Goal: Task Accomplishment & Management: Complete application form

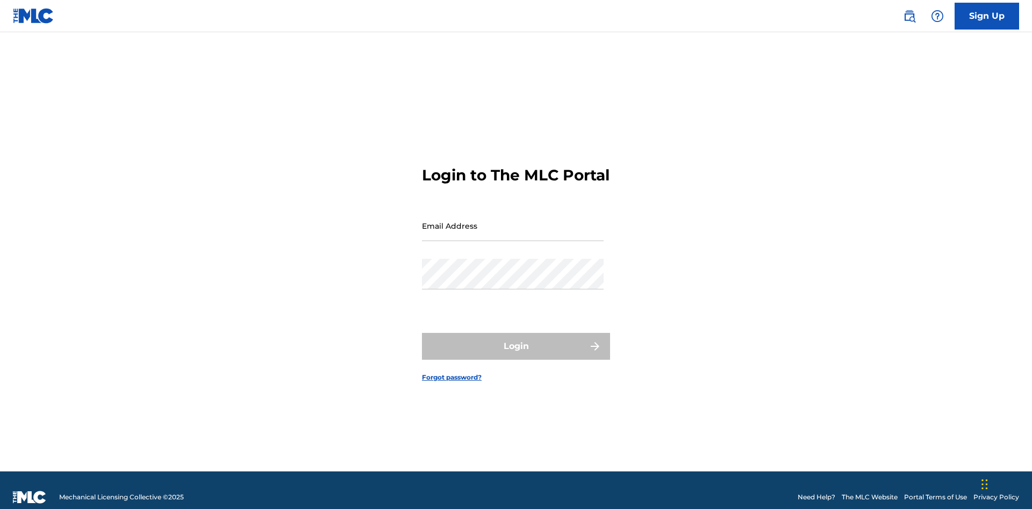
scroll to position [14, 0]
click at [513, 221] on input "Email Address" at bounding box center [513, 226] width 182 height 31
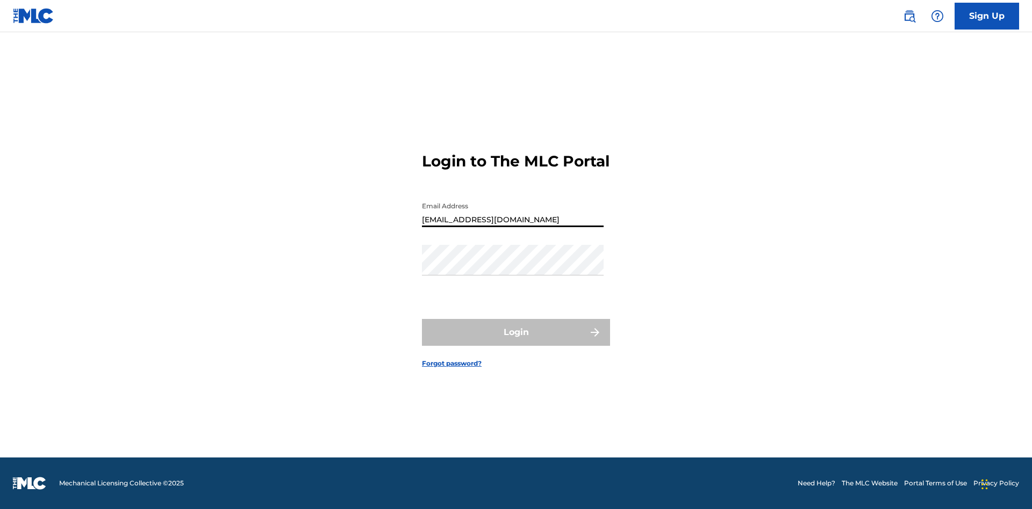
type input "[EMAIL_ADDRESS][DOMAIN_NAME]"
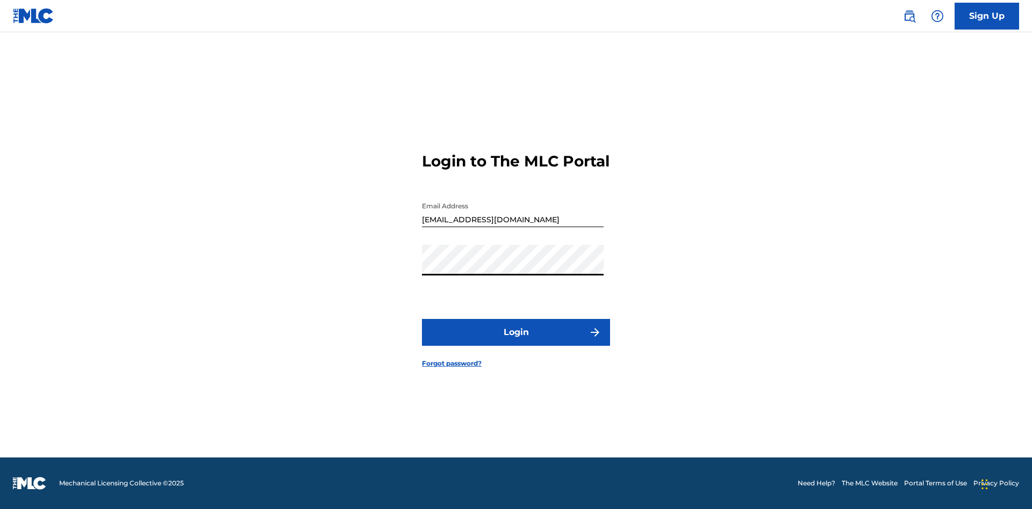
click at [516, 342] on button "Login" at bounding box center [516, 332] width 188 height 27
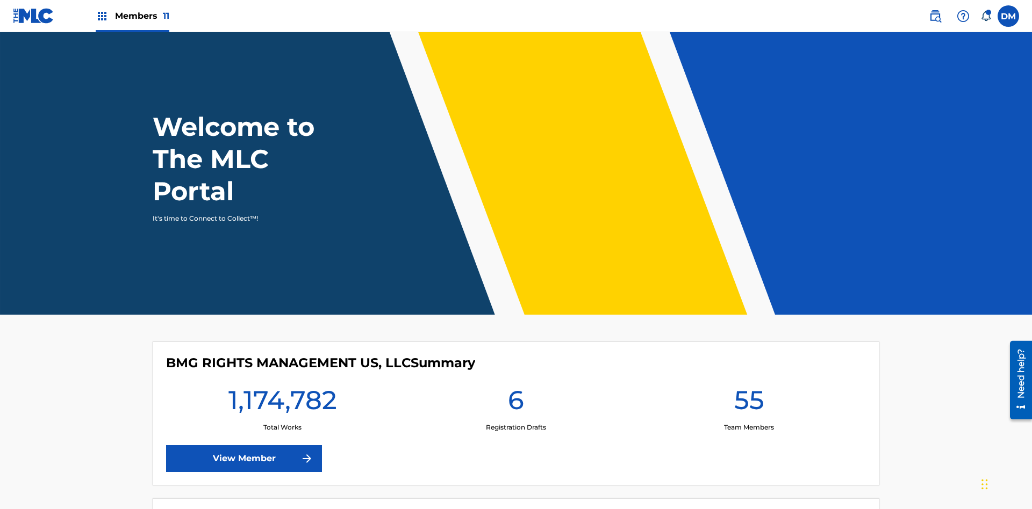
scroll to position [46, 0]
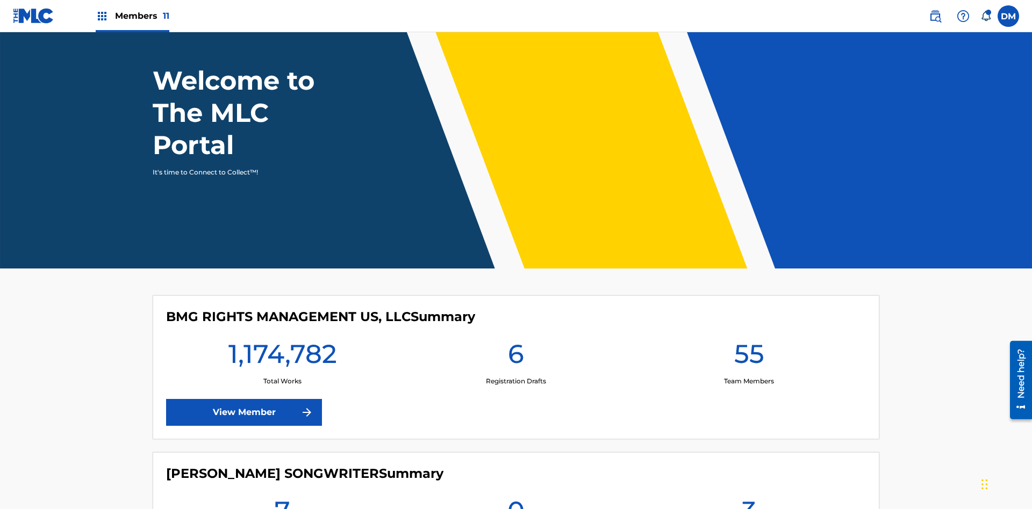
click at [132, 16] on span "Members 11" at bounding box center [142, 16] width 54 height 12
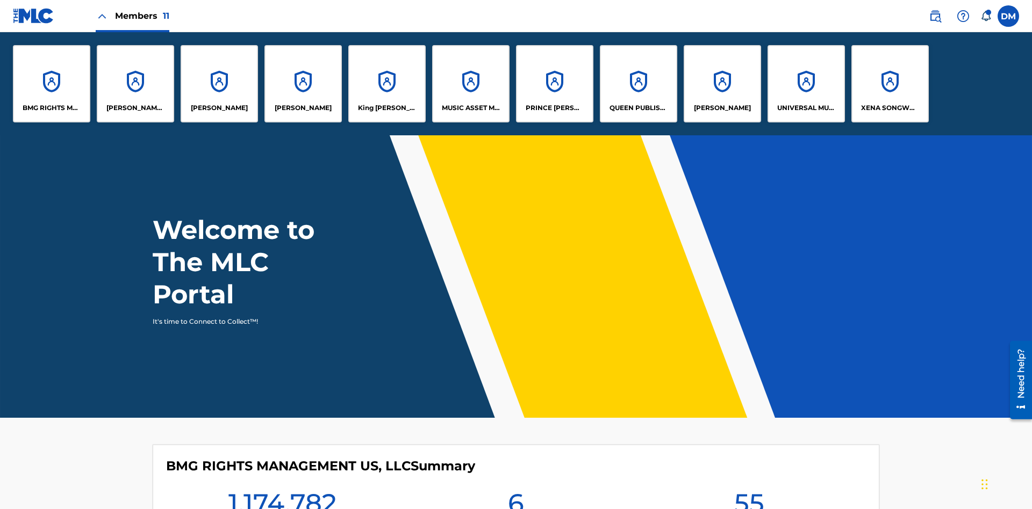
click at [805, 108] on p "UNIVERSAL MUSIC PUB GROUP" at bounding box center [806, 108] width 59 height 10
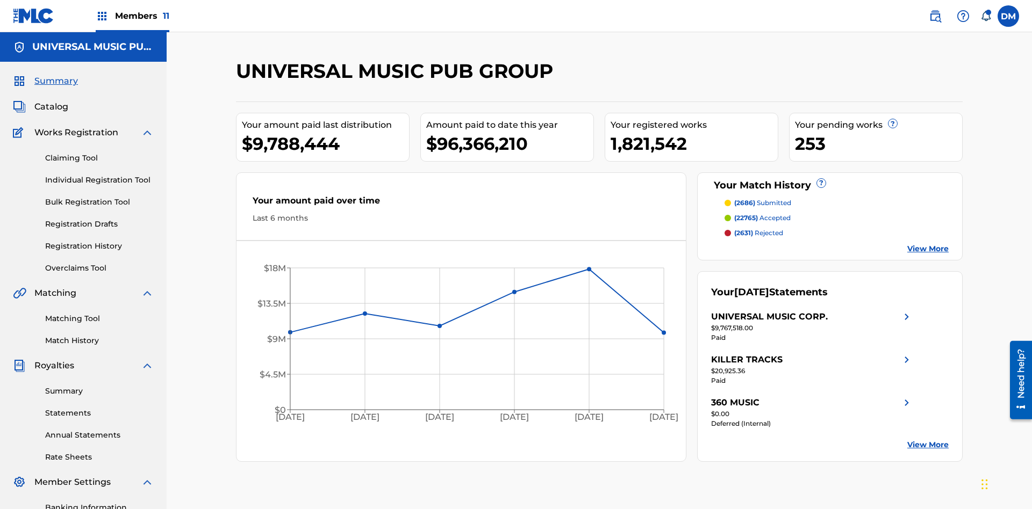
click at [99, 175] on link "Individual Registration Tool" at bounding box center [99, 180] width 109 height 11
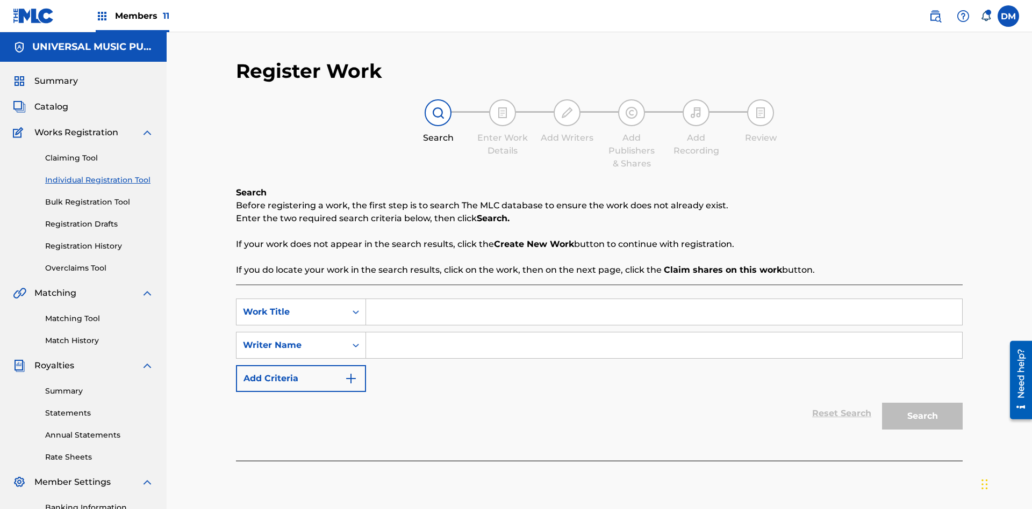
click at [664, 299] on input "Search Form" at bounding box center [664, 312] width 596 height 26
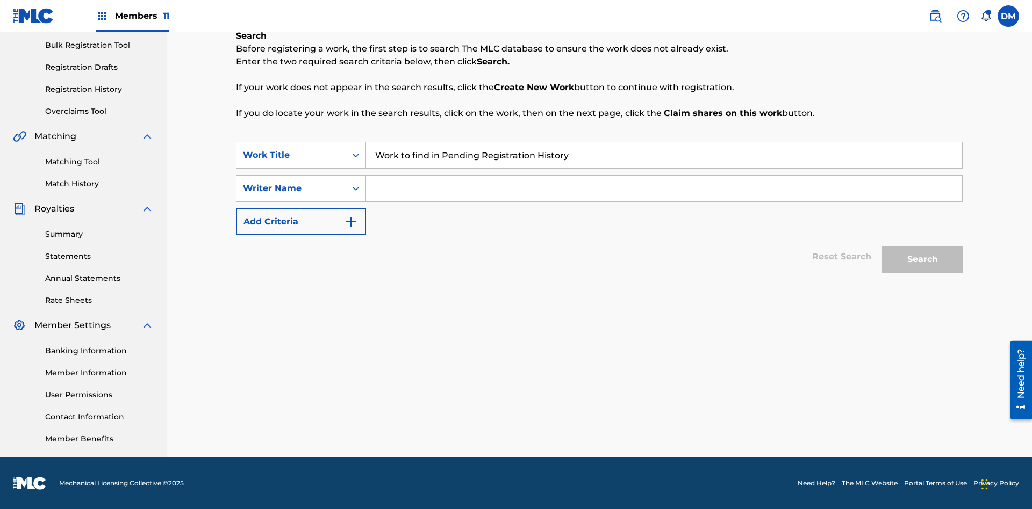
type input "Work to find in Pending Registration History"
click at [664, 189] on input "Search Form" at bounding box center [664, 189] width 596 height 26
type input "Test Name"
click at [922, 260] on button "Search" at bounding box center [922, 259] width 81 height 27
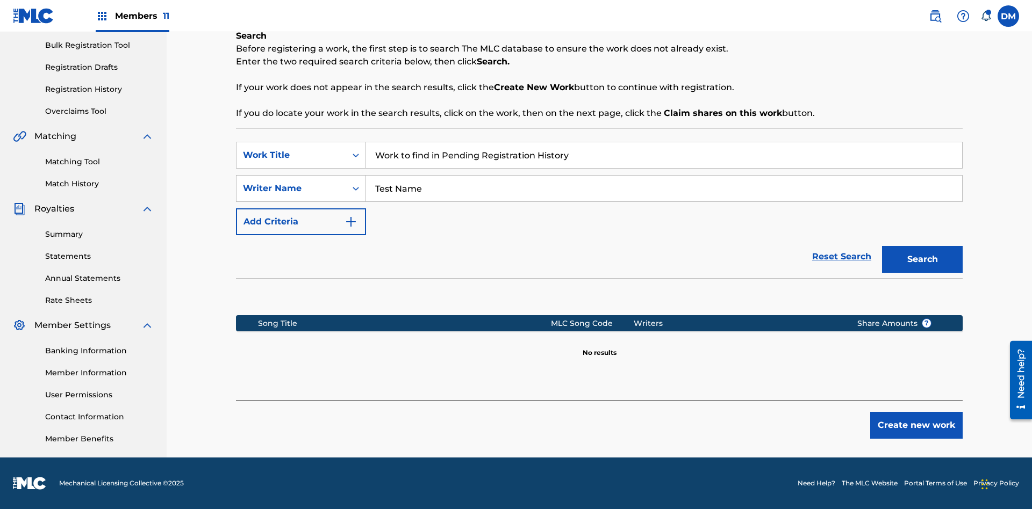
click at [916, 426] on button "Create new work" at bounding box center [916, 425] width 92 height 27
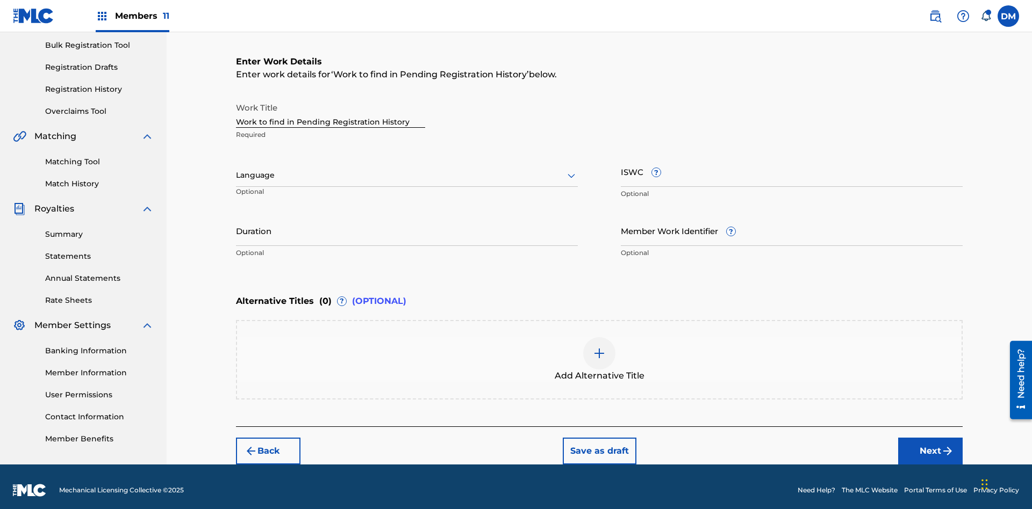
click at [407, 224] on input "Duration" at bounding box center [407, 230] width 342 height 31
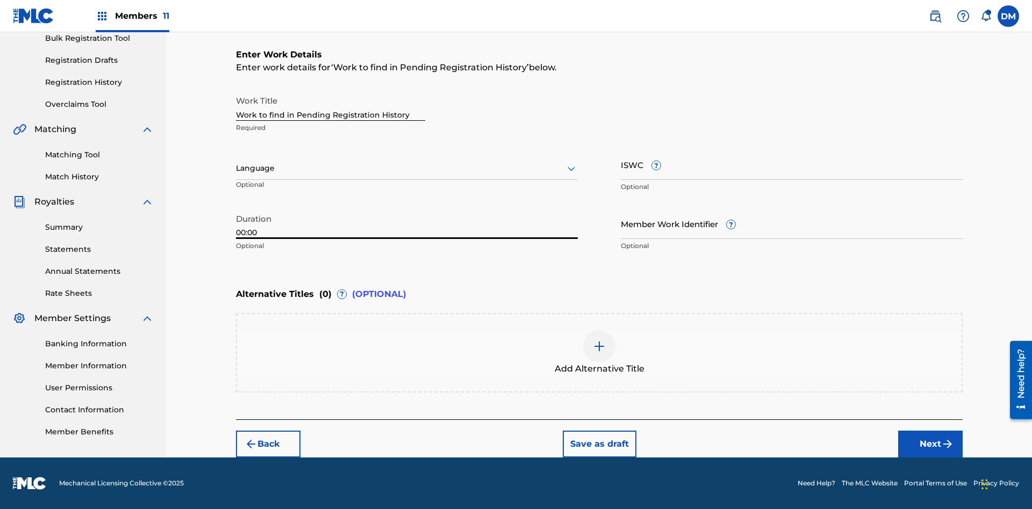
type input "00:00"
click at [571, 169] on icon at bounding box center [571, 168] width 13 height 13
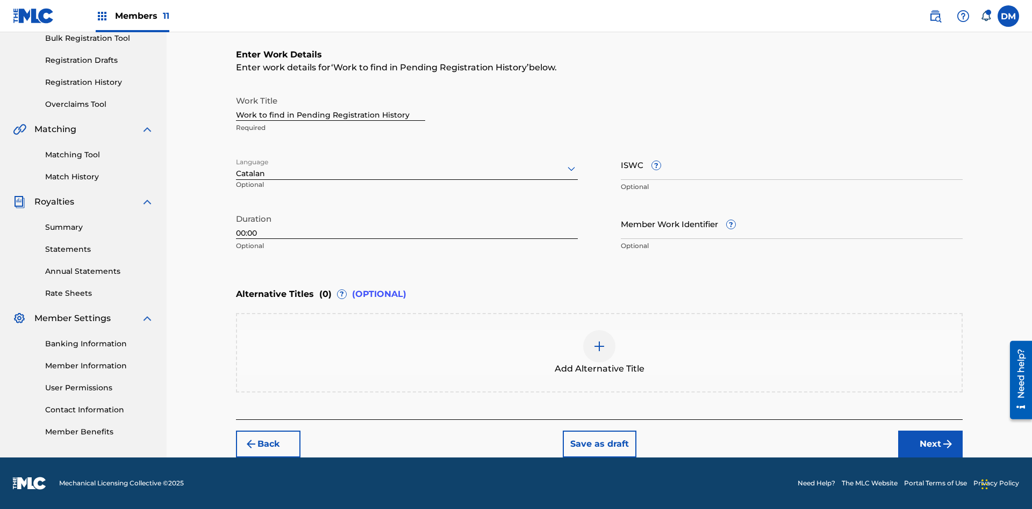
scroll to position [0, 0]
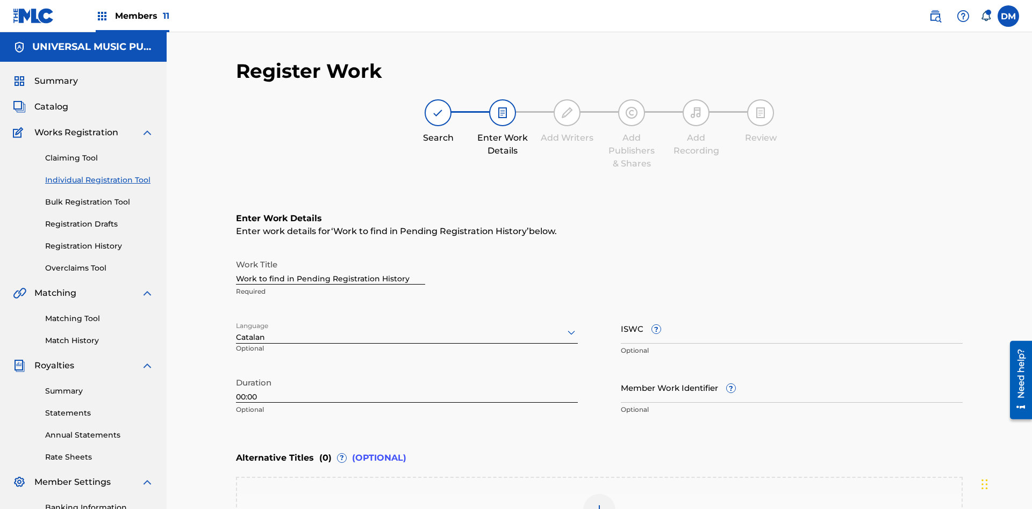
click at [791, 372] on input "Member Work Identifier ?" at bounding box center [792, 387] width 342 height 31
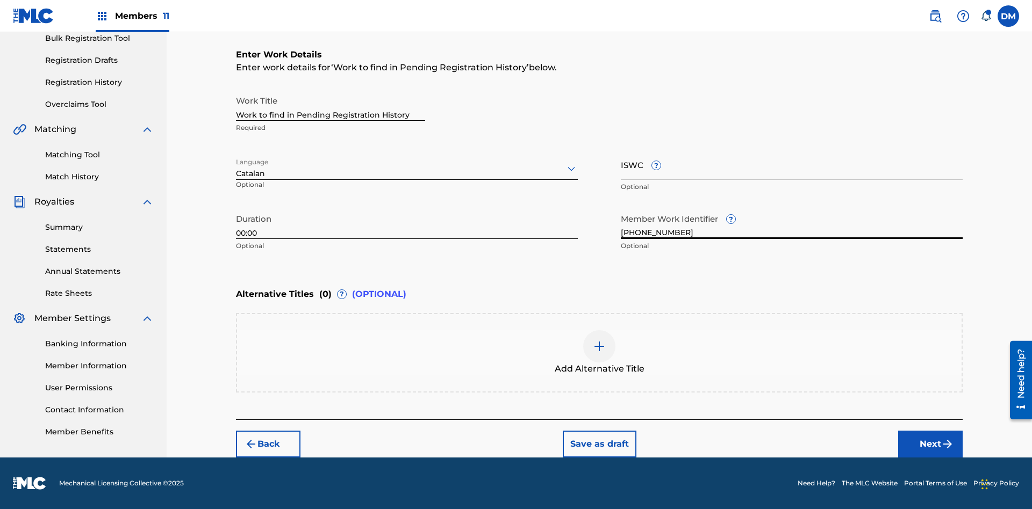
type input "[PHONE_NUMBER]"
click at [791, 164] on input "ISWC ?" at bounding box center [792, 164] width 342 height 31
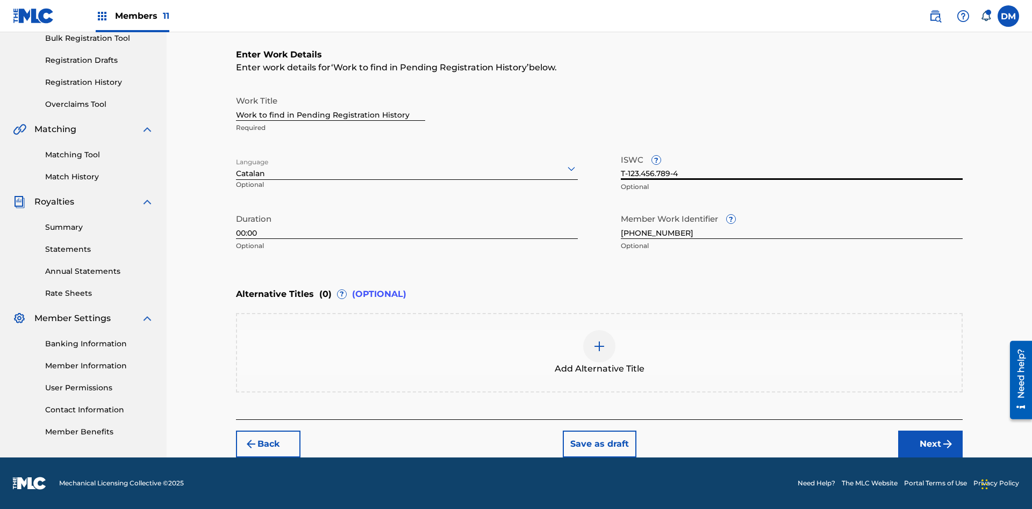
type input "T-123.456.789-4"
click at [599, 352] on img at bounding box center [599, 346] width 13 height 13
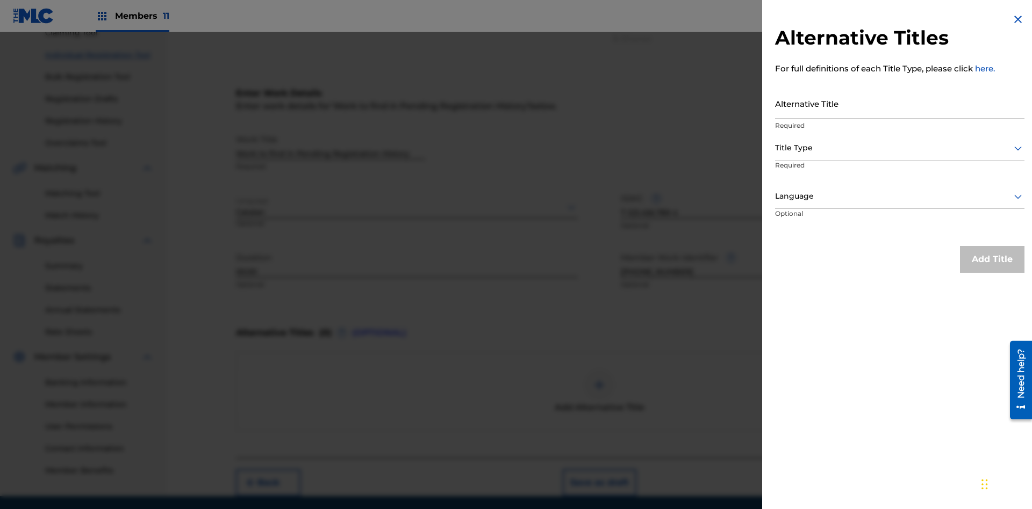
click at [899, 103] on input "Alternative Title" at bounding box center [899, 103] width 249 height 31
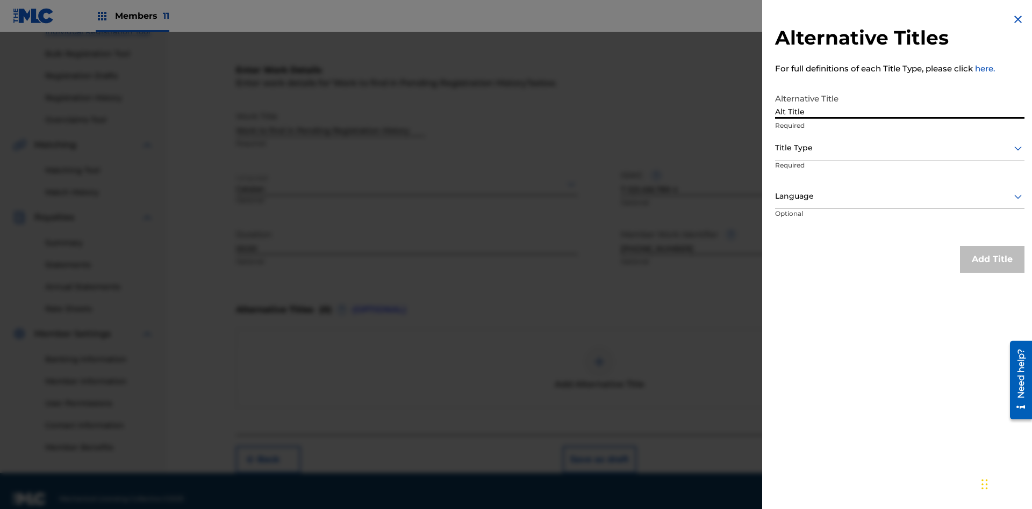
type input "Alt Title"
click at [899, 148] on div at bounding box center [899, 147] width 249 height 13
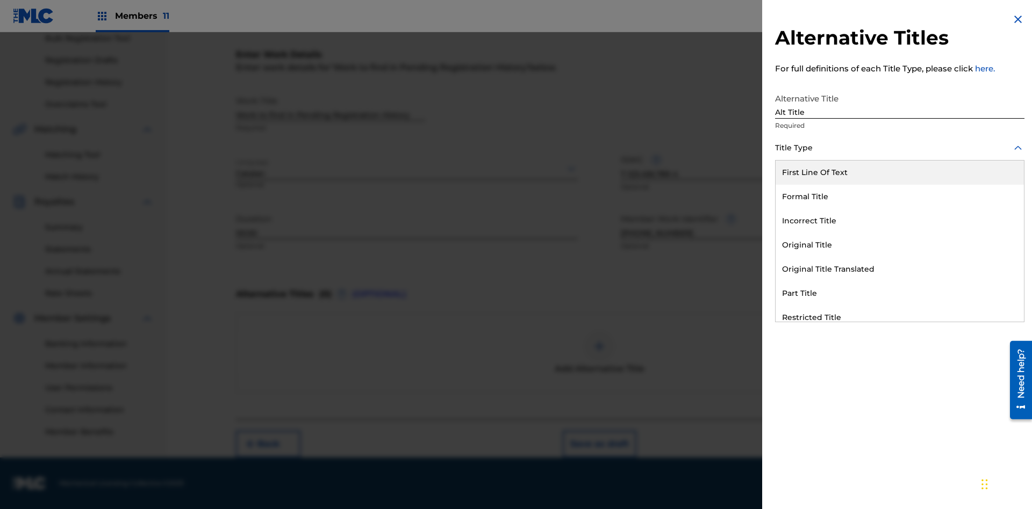
click at [899, 245] on div "Original Title" at bounding box center [899, 245] width 248 height 24
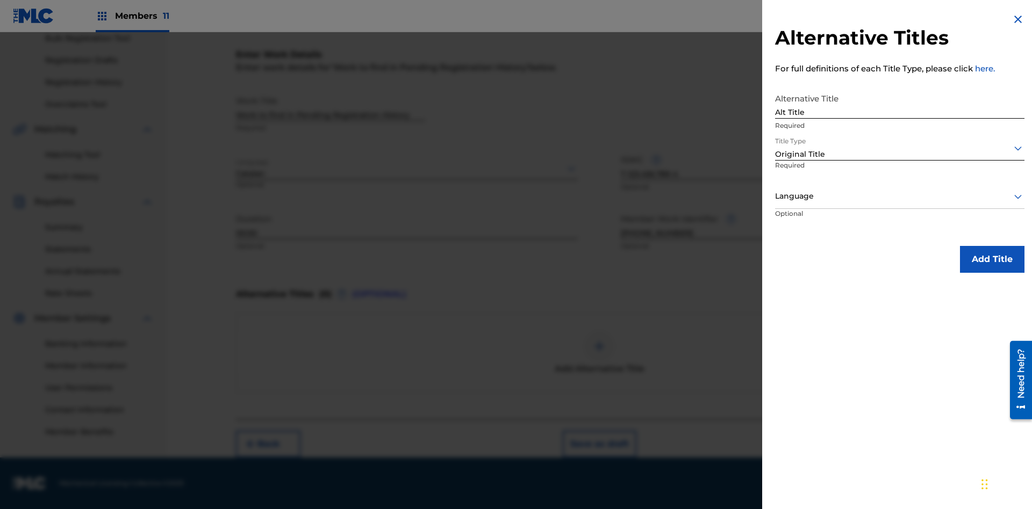
click at [899, 196] on div at bounding box center [899, 196] width 249 height 13
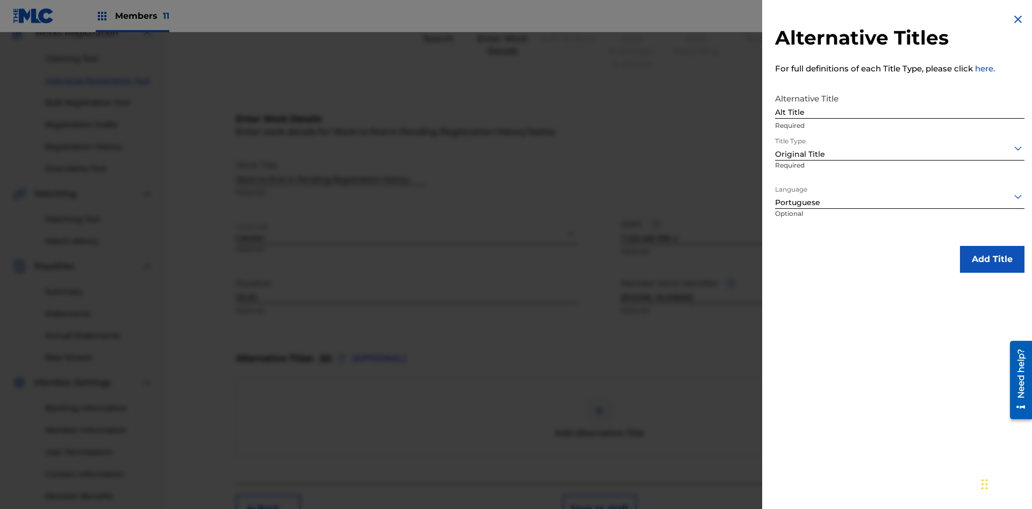
click at [992, 259] on button "Add Title" at bounding box center [992, 259] width 64 height 27
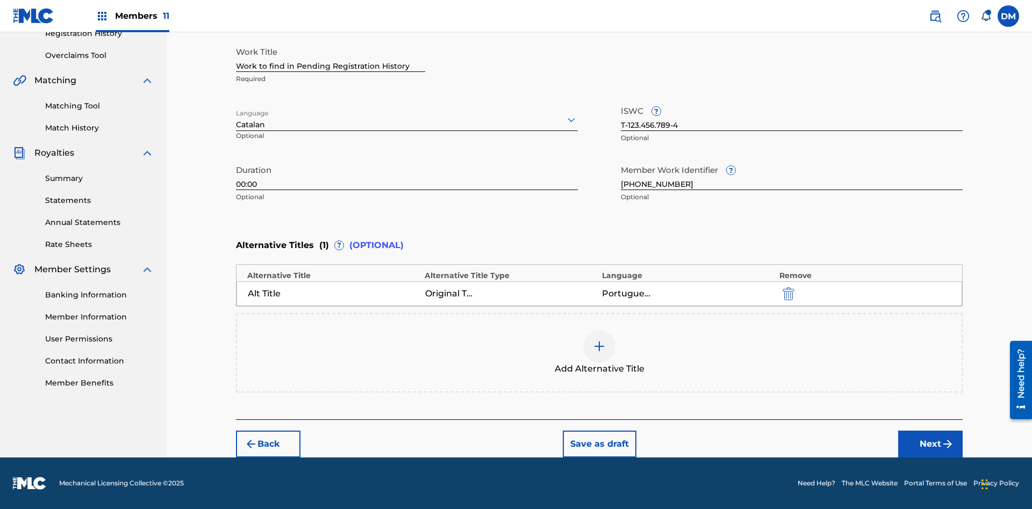
click at [930, 444] on button "Next" at bounding box center [930, 444] width 64 height 27
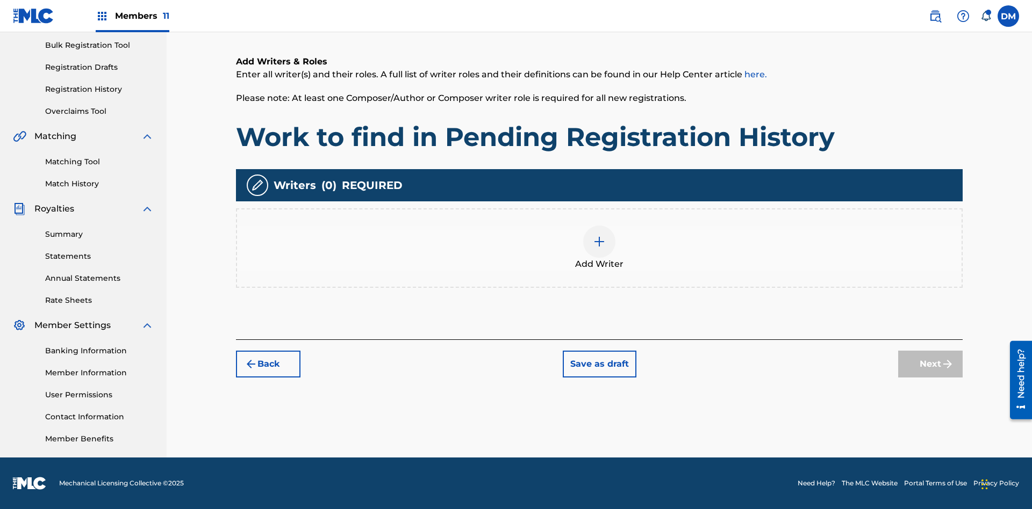
click at [599, 248] on img at bounding box center [599, 241] width 13 height 13
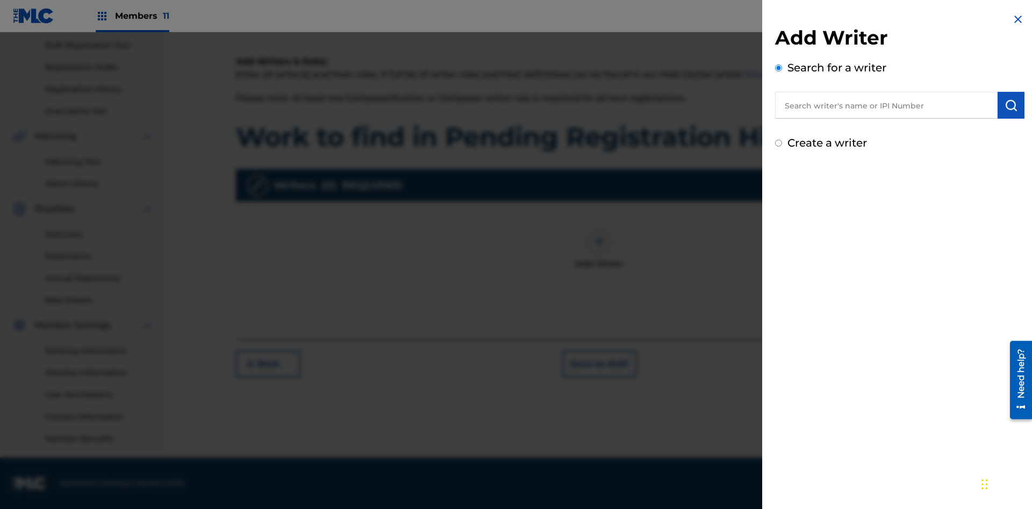
click at [886, 105] on input "text" at bounding box center [886, 105] width 222 height 27
type input "Test2025.08.28.04.49.33"
click at [1011, 105] on img "submit" at bounding box center [1010, 105] width 13 height 13
click at [779, 189] on input "Create a writer" at bounding box center [778, 188] width 7 height 7
radio input "false"
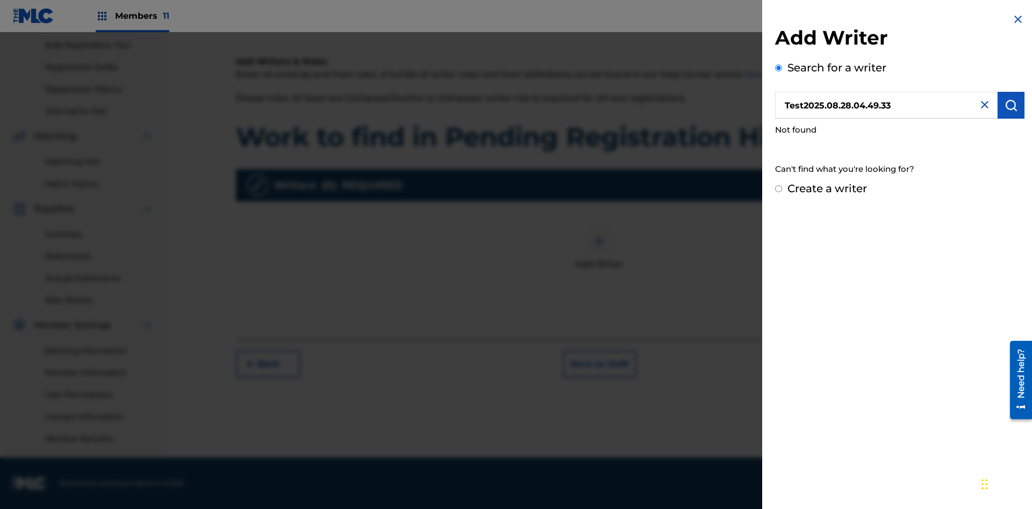
radio input "false"
radio input "true"
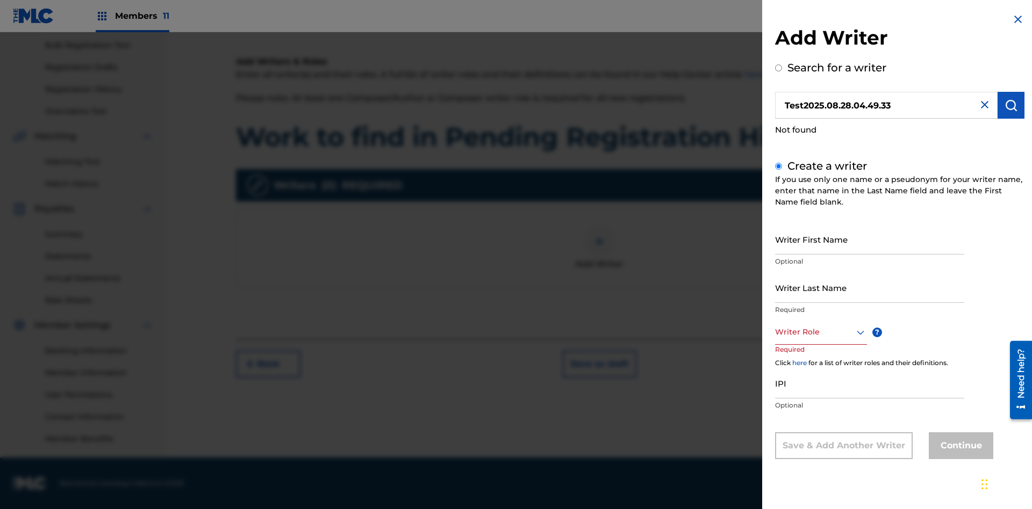
click at [869, 239] on input "Writer First Name" at bounding box center [869, 239] width 189 height 31
type input "Test2025.08.28.04.49.35"
click at [869, 287] on input "Writer Last Name" at bounding box center [869, 287] width 189 height 31
type input "Test2025.08.28.04.49.35"
click at [820, 332] on div at bounding box center [821, 332] width 92 height 13
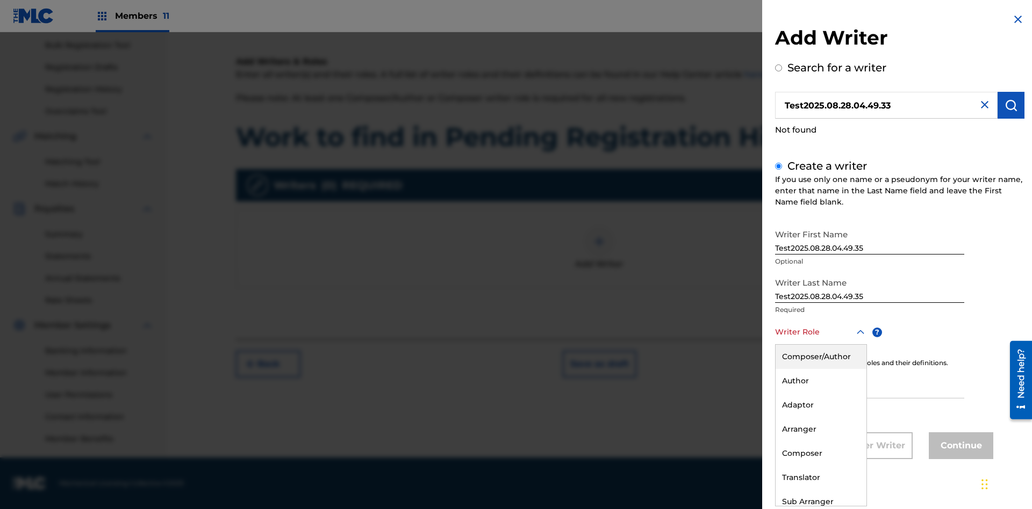
click at [820, 454] on div "Composer" at bounding box center [820, 454] width 91 height 24
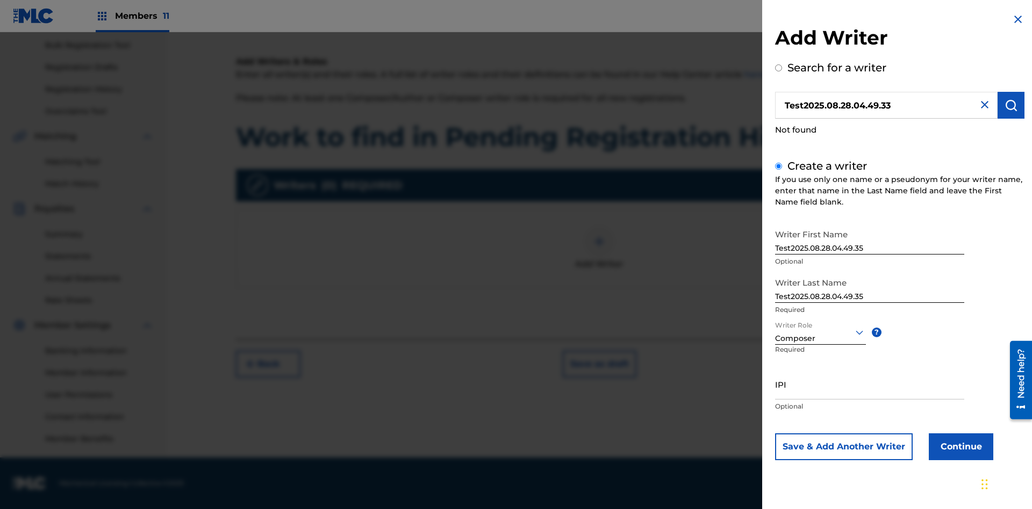
click at [869, 384] on input "IPI" at bounding box center [869, 384] width 189 height 31
type input "00000000000"
click at [959, 447] on button "Continue" at bounding box center [960, 447] width 64 height 27
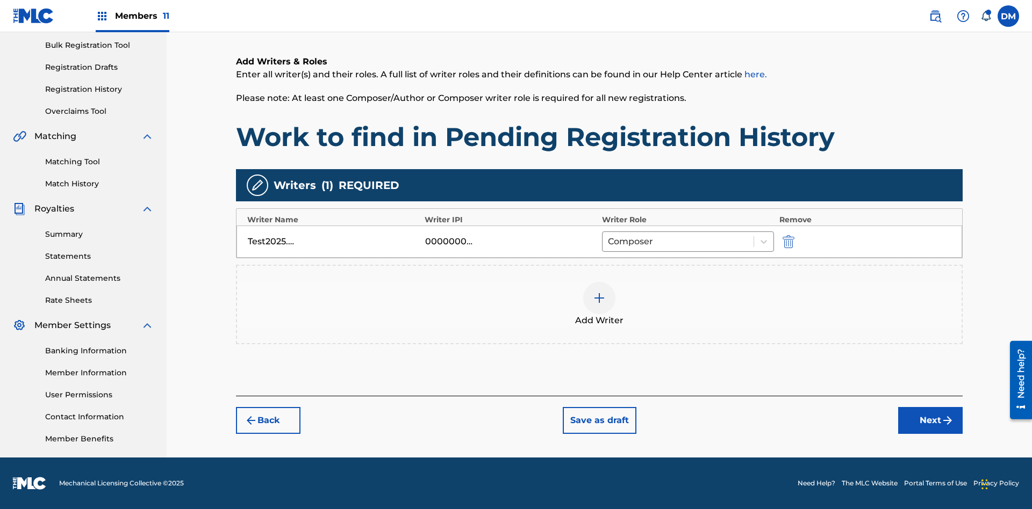
click at [930, 421] on button "Next" at bounding box center [930, 420] width 64 height 27
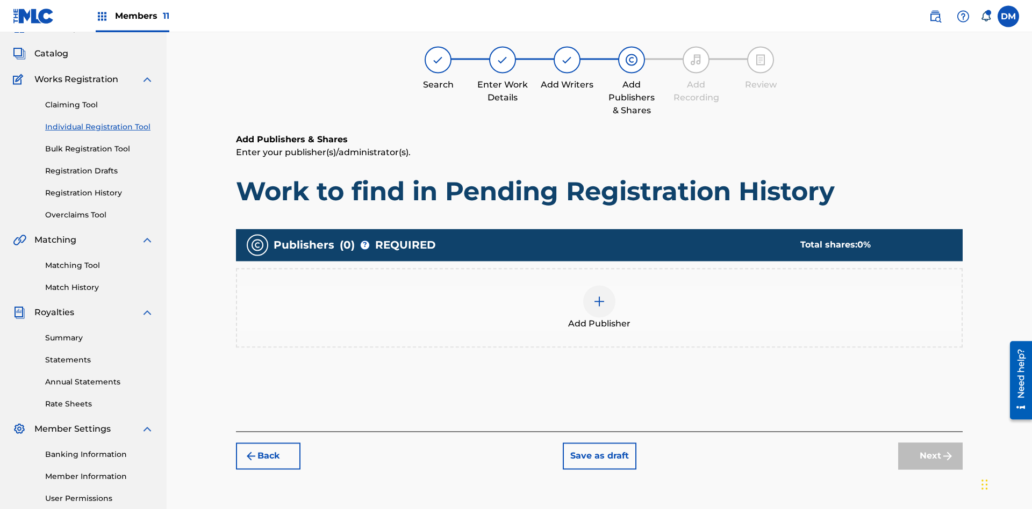
click at [599, 295] on img at bounding box center [599, 301] width 13 height 13
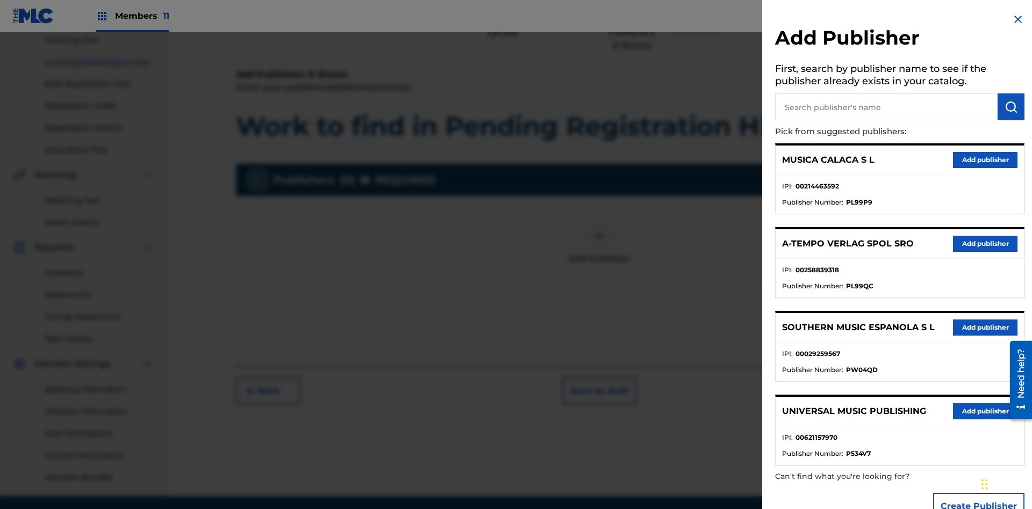
click at [886, 107] on input "text" at bounding box center [886, 106] width 222 height 27
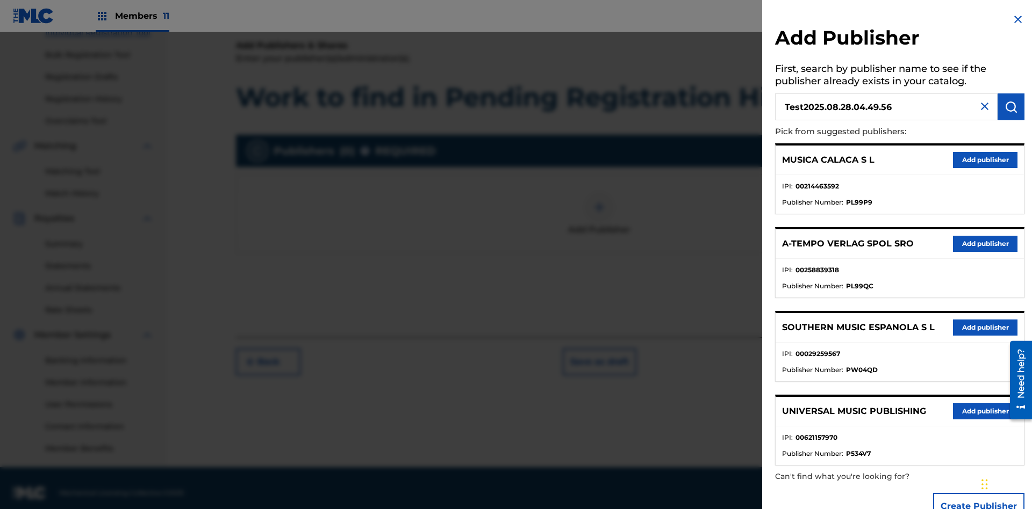
type input "Test2025.08.28.04.49.56"
click at [1011, 107] on img "submit" at bounding box center [1010, 106] width 13 height 13
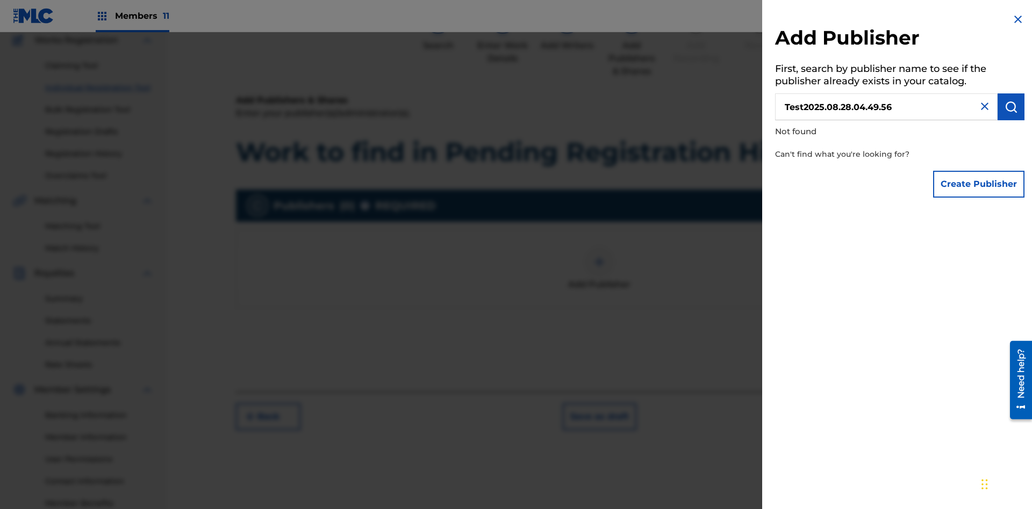
click at [979, 184] on button "Create Publisher" at bounding box center [978, 184] width 91 height 27
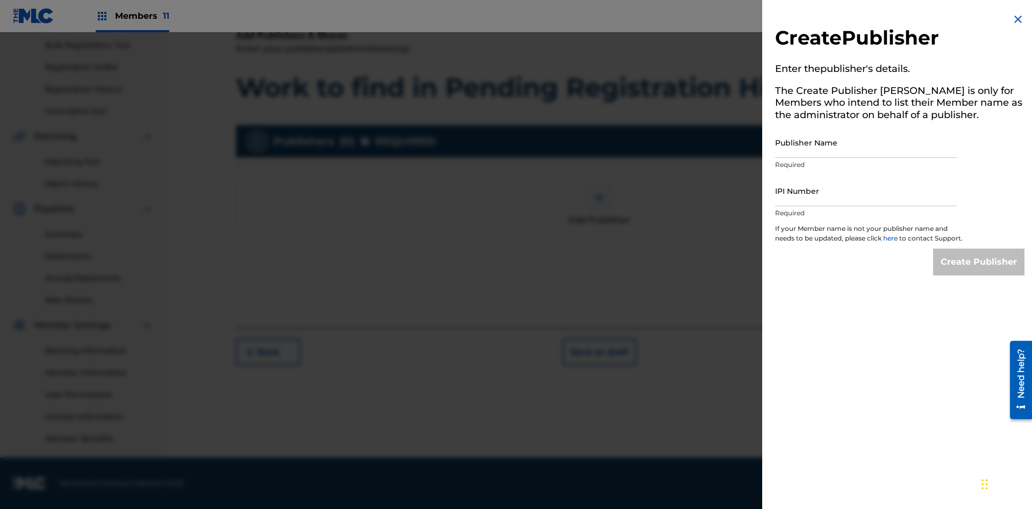
click at [866, 142] on input "Publisher Name" at bounding box center [866, 142] width 182 height 31
type input "Test2025.08.28.04.50.00"
click at [866, 191] on input "IPI Number" at bounding box center [866, 191] width 182 height 31
type input "00000000000"
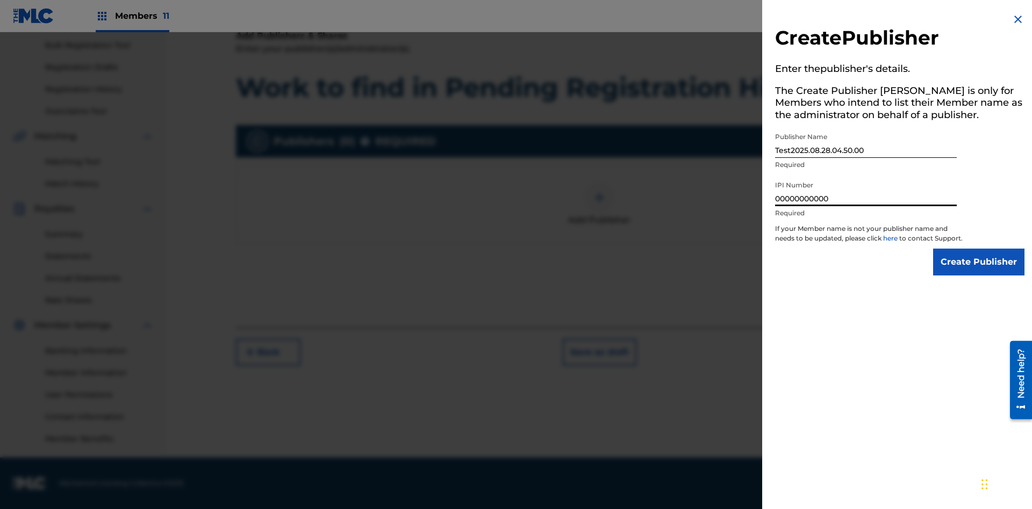
click at [979, 272] on input "Create Publisher" at bounding box center [978, 262] width 91 height 27
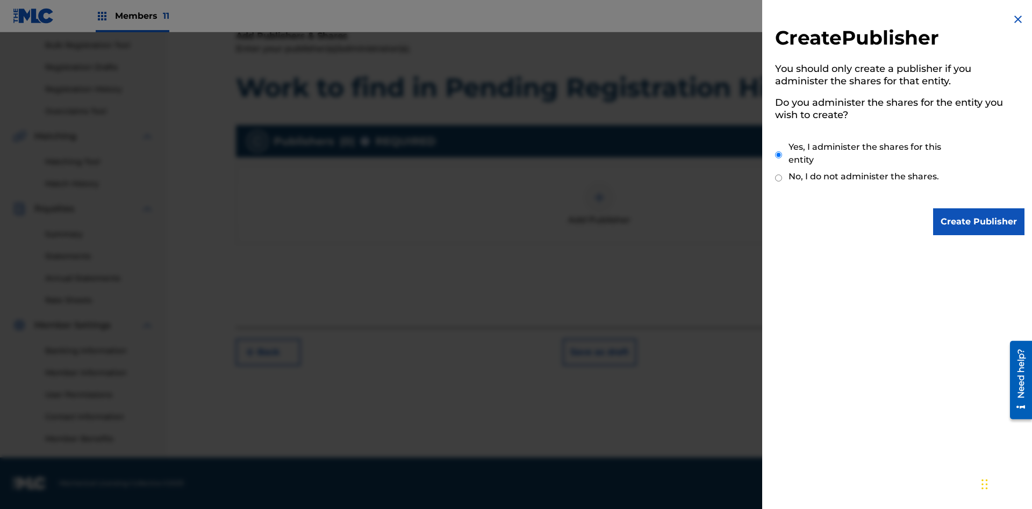
click at [779, 155] on input "Yes, I administer the shares for this entity" at bounding box center [778, 154] width 7 height 23
click at [979, 222] on input "Create Publisher" at bounding box center [978, 221] width 91 height 27
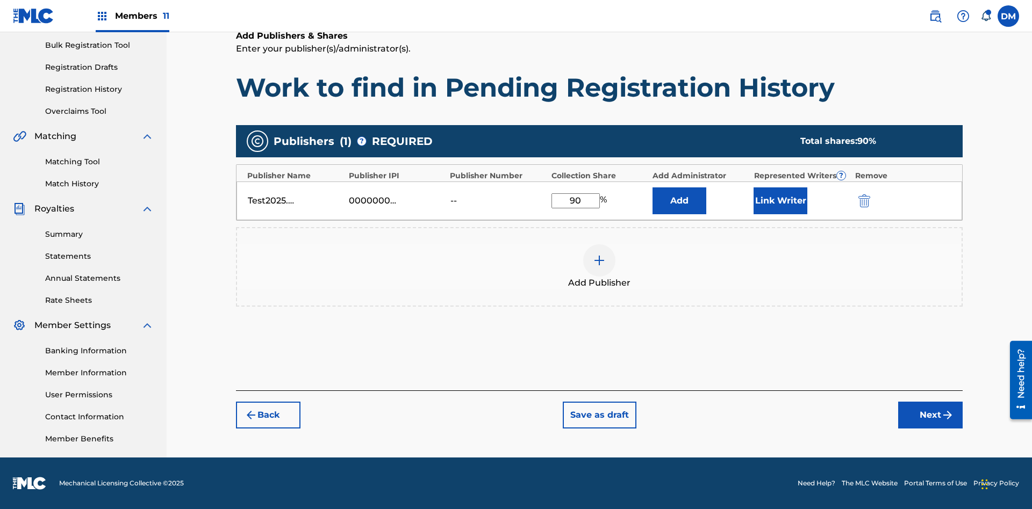
type input "90"
click at [780, 200] on button "Link Writer" at bounding box center [780, 201] width 54 height 27
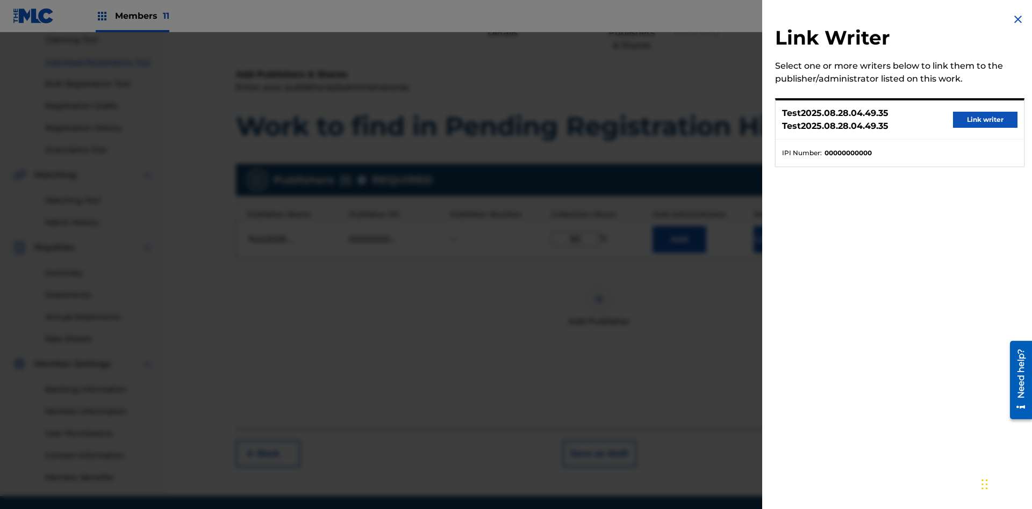
click at [985, 120] on button "Link writer" at bounding box center [985, 120] width 64 height 16
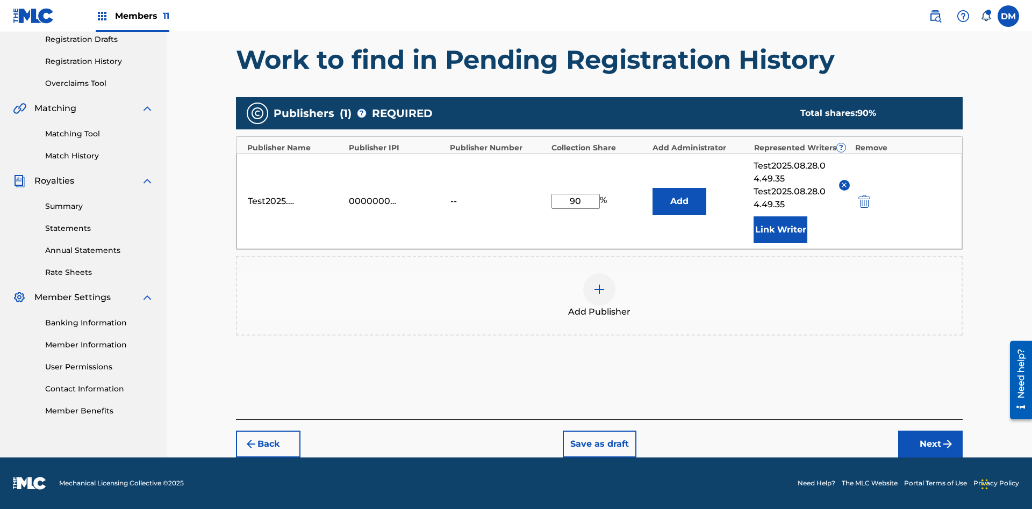
click at [780, 229] on button "Link Writer" at bounding box center [780, 230] width 54 height 27
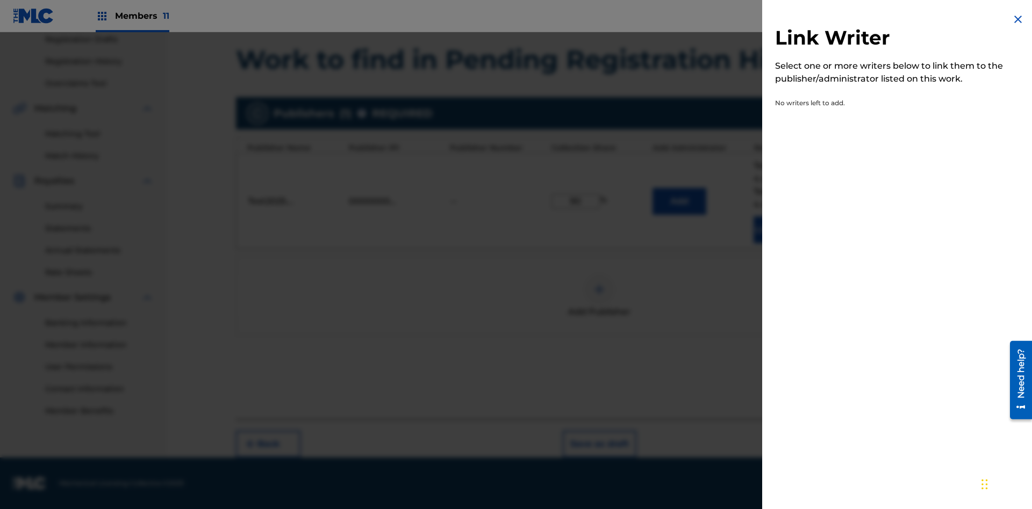
click at [1018, 19] on img at bounding box center [1017, 19] width 13 height 13
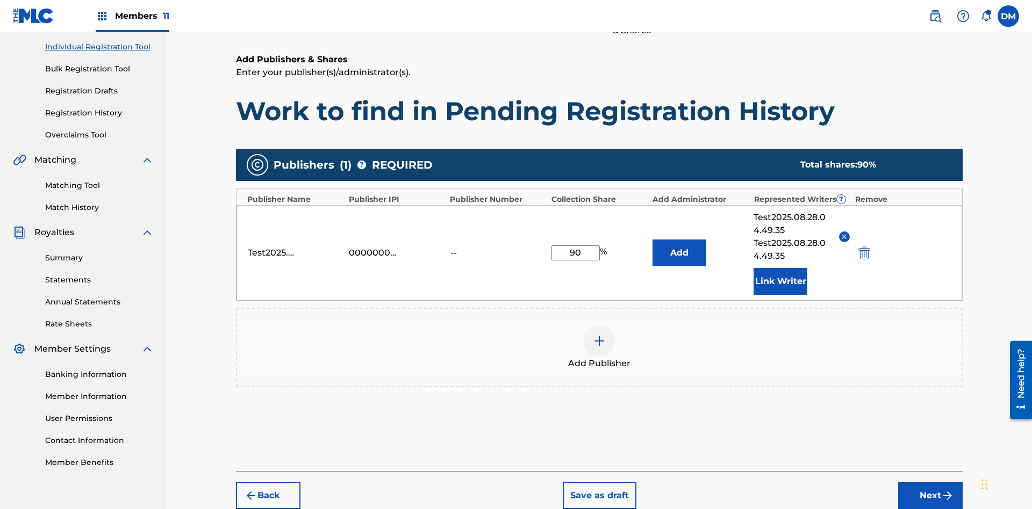
scroll to position [185, 0]
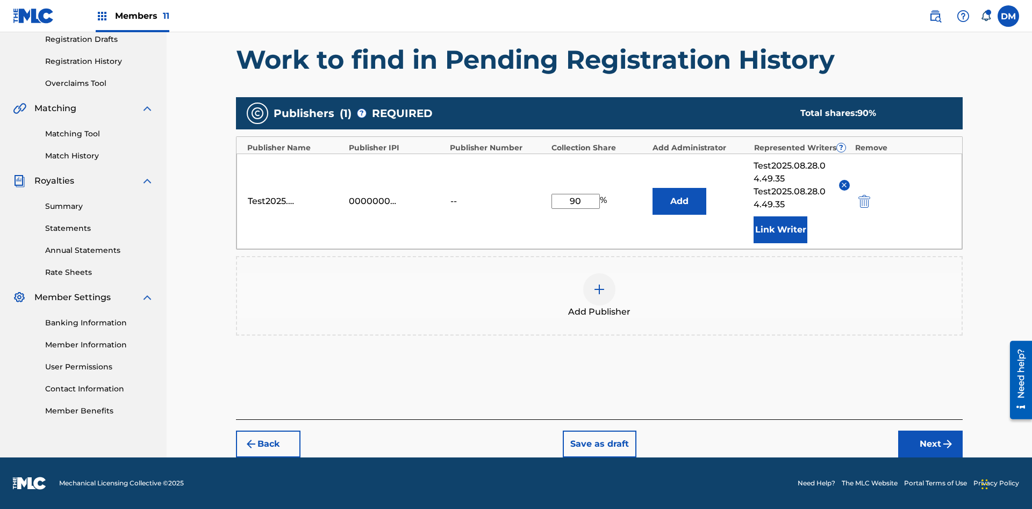
click at [679, 201] on button "Add" at bounding box center [679, 201] width 54 height 27
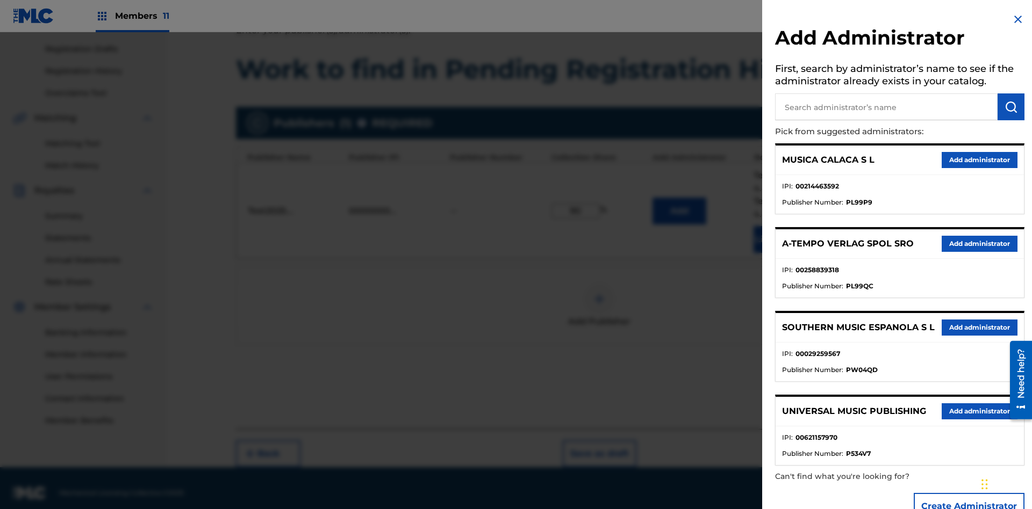
click at [886, 107] on input "text" at bounding box center [886, 106] width 222 height 27
type input "Test2025.08.28.04.50.23"
click at [1011, 107] on img "submit" at bounding box center [1010, 106] width 13 height 13
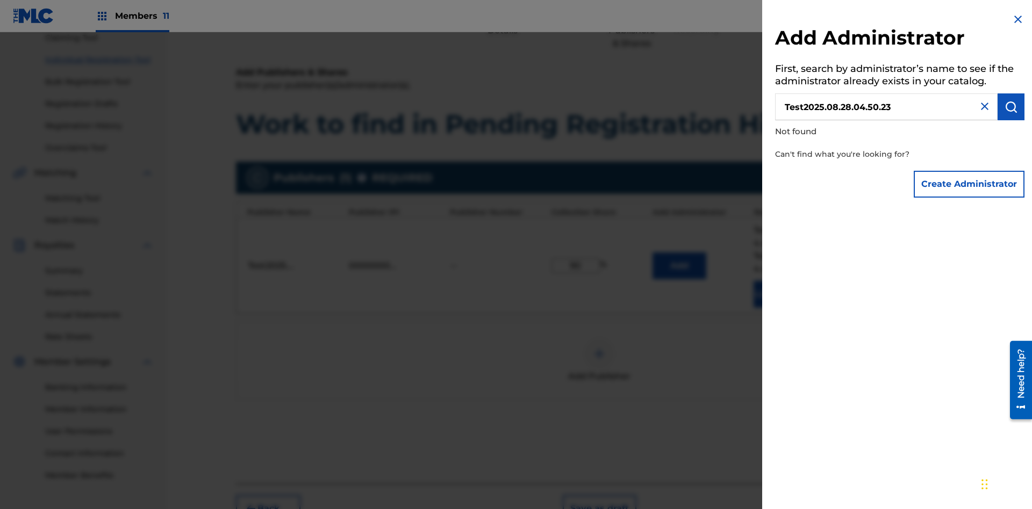
click at [969, 184] on button "Create Administrator" at bounding box center [968, 184] width 111 height 27
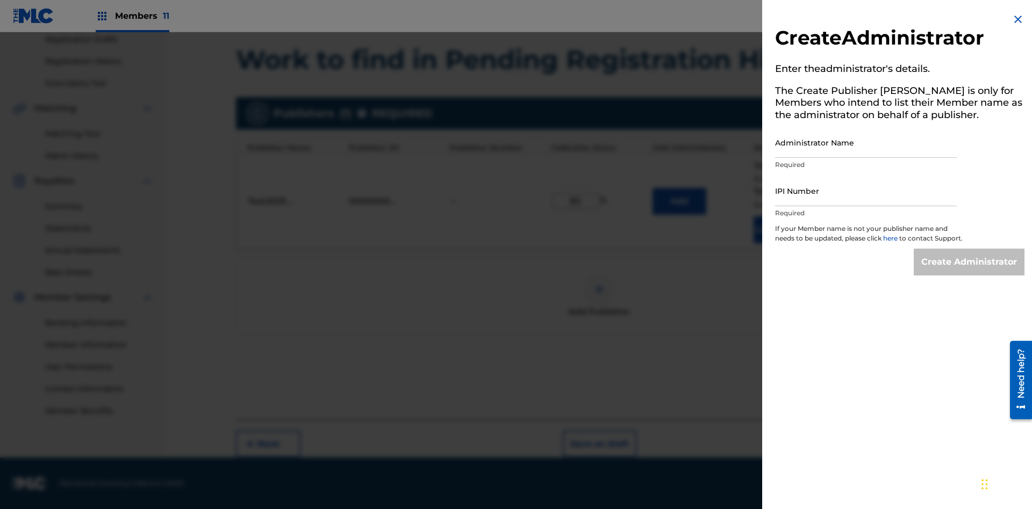
click at [866, 142] on input "Administrator Name" at bounding box center [866, 142] width 182 height 31
type input "Test2025.08.28.04.50.28"
click at [866, 191] on input "IPI Number" at bounding box center [866, 191] width 182 height 31
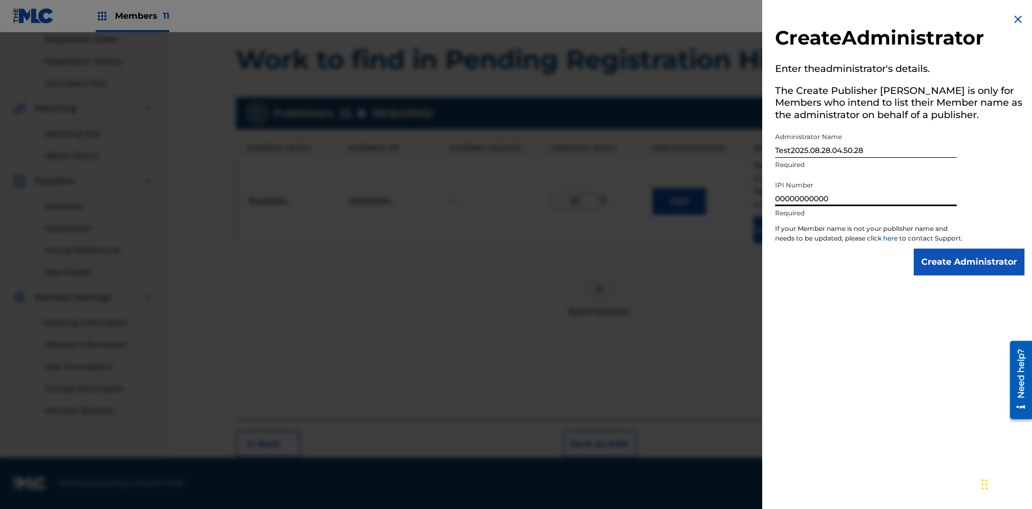
type input "00000000000"
click at [969, 272] on input "Create Administrator" at bounding box center [968, 262] width 111 height 27
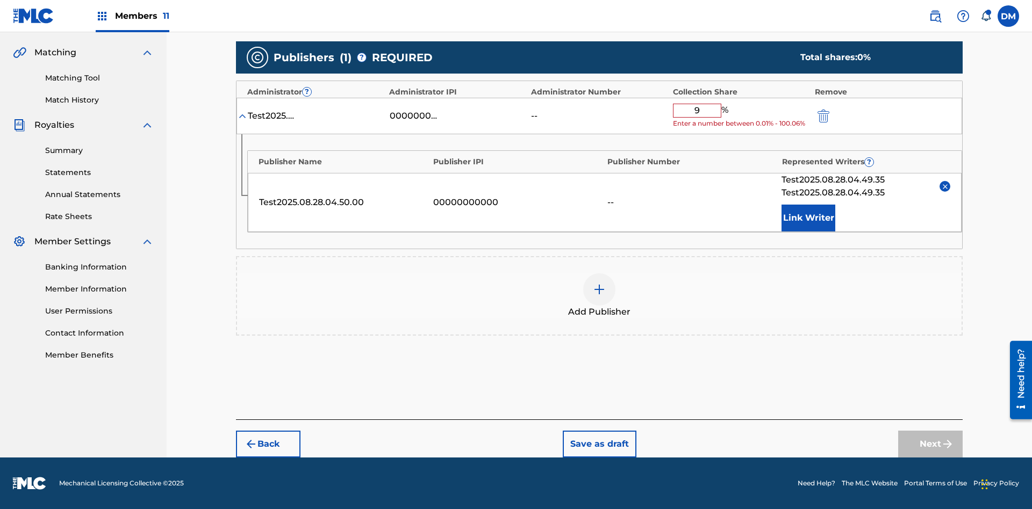
type input "90"
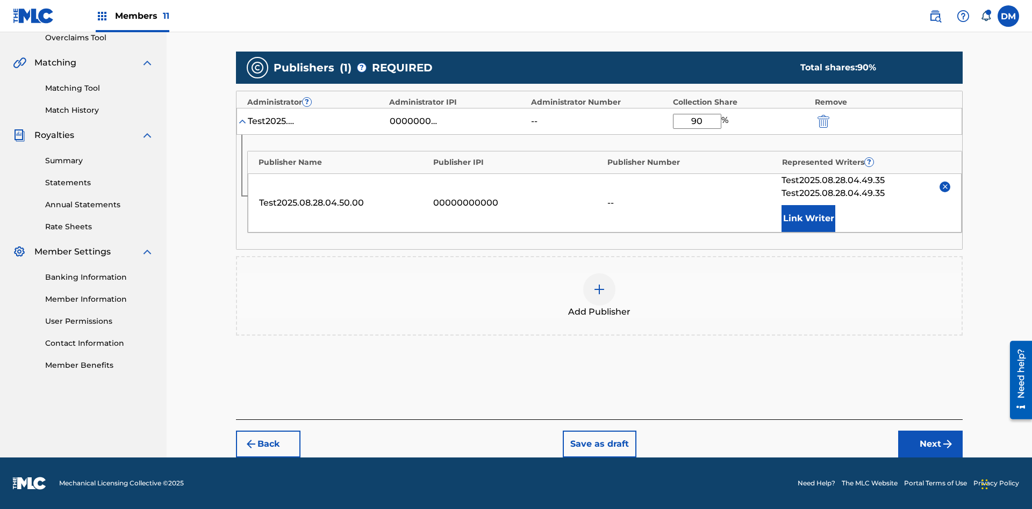
scroll to position [231, 0]
click at [930, 444] on button "Next" at bounding box center [930, 444] width 64 height 27
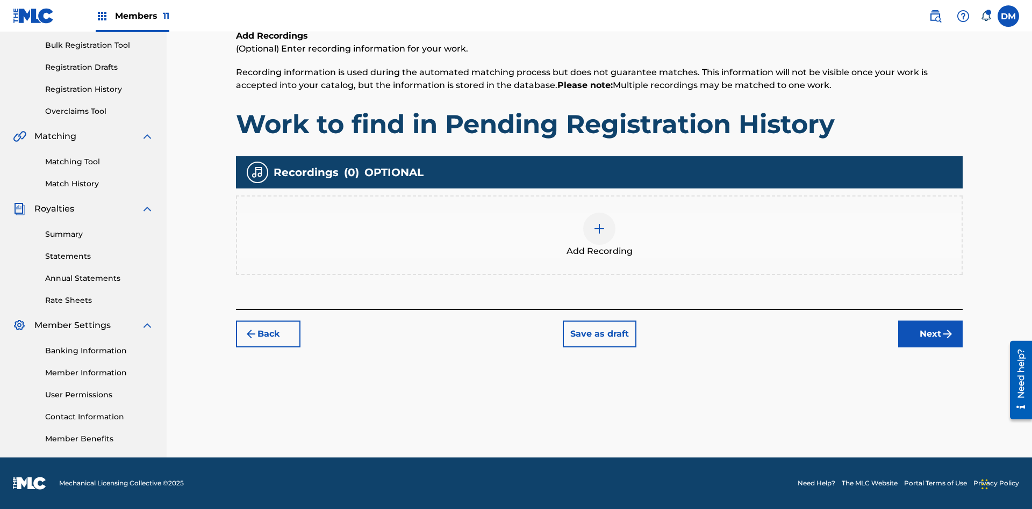
click at [599, 235] on img at bounding box center [599, 228] width 13 height 13
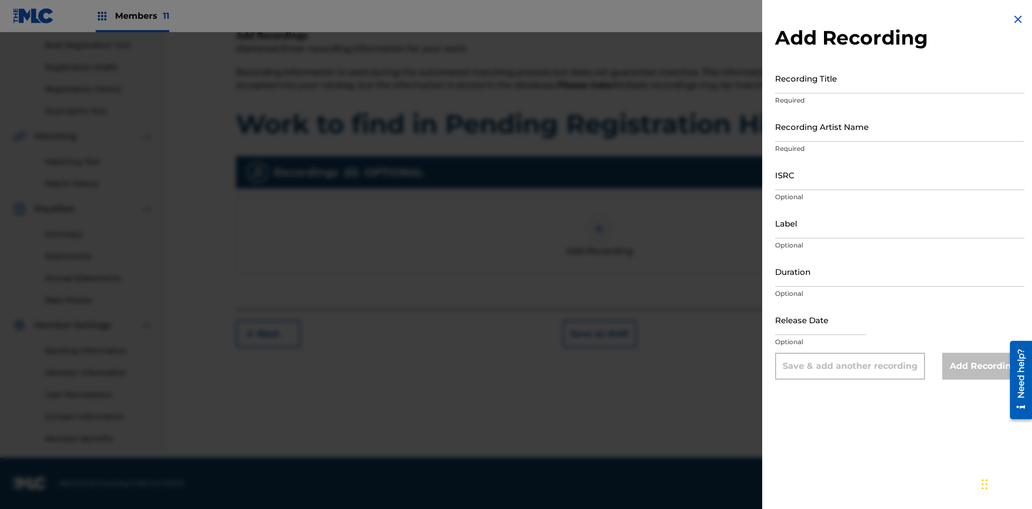
click at [899, 78] on input "Recording Title" at bounding box center [899, 78] width 249 height 31
type input "Best Song Ever"
click at [899, 126] on input "Recording Artist Name" at bounding box center [899, 126] width 249 height 31
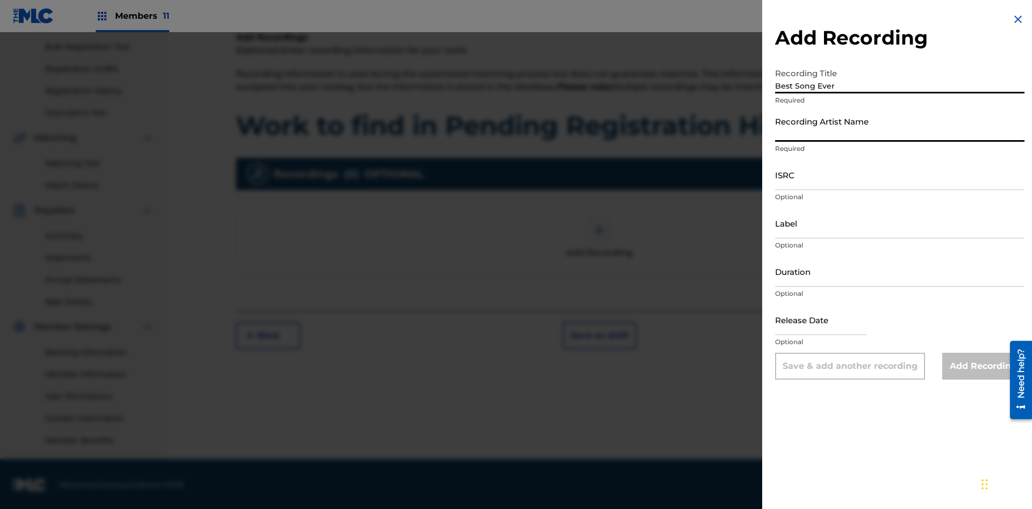
scroll to position [157, 0]
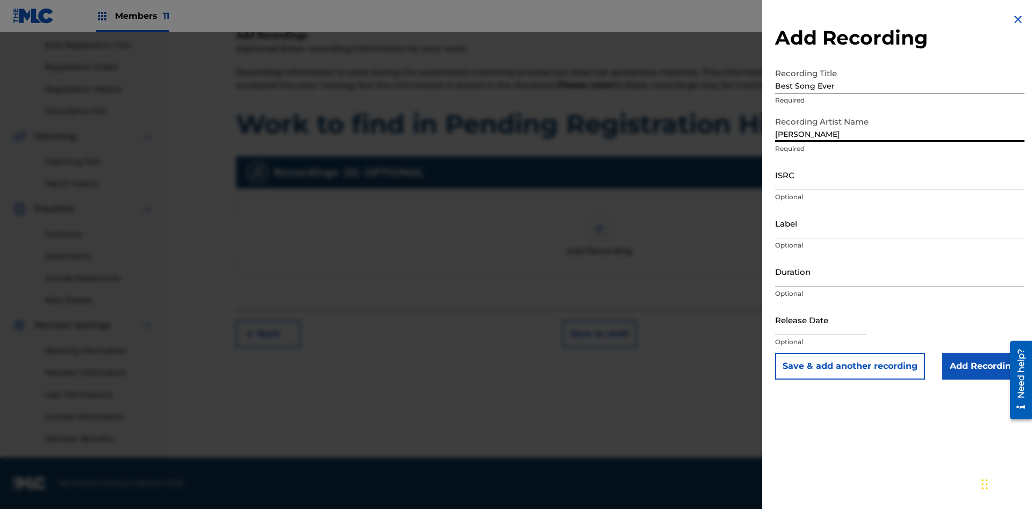
type input "[PERSON_NAME]"
click at [899, 175] on input "ISRC" at bounding box center [899, 175] width 249 height 31
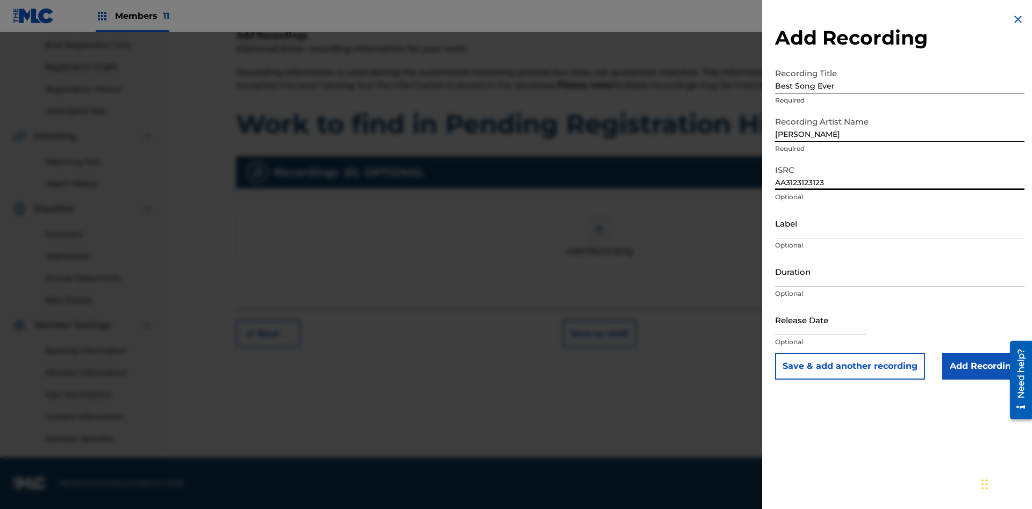
type input "AA3123123123"
click at [899, 223] on input "Label" at bounding box center [899, 223] width 249 height 31
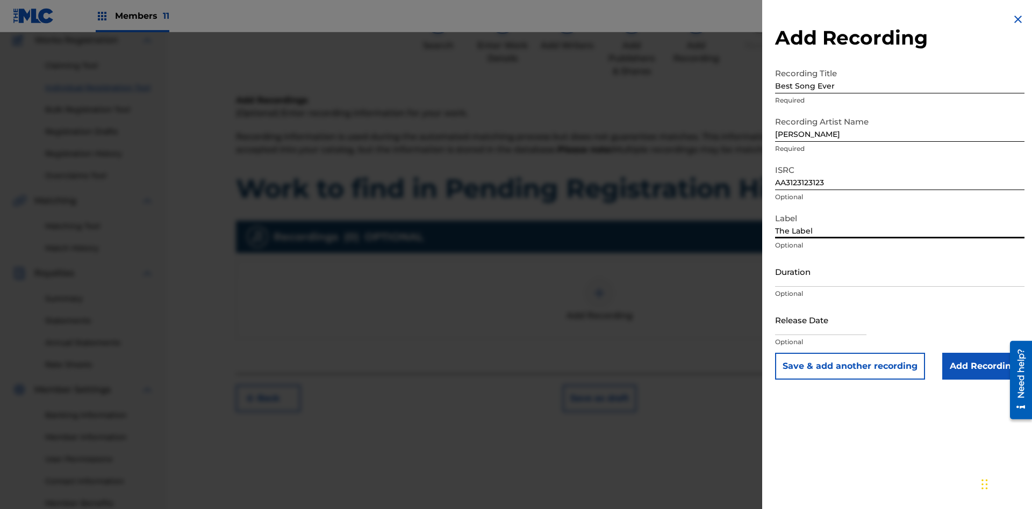
type input "The Label"
click at [899, 271] on input "Duration" at bounding box center [899, 271] width 249 height 31
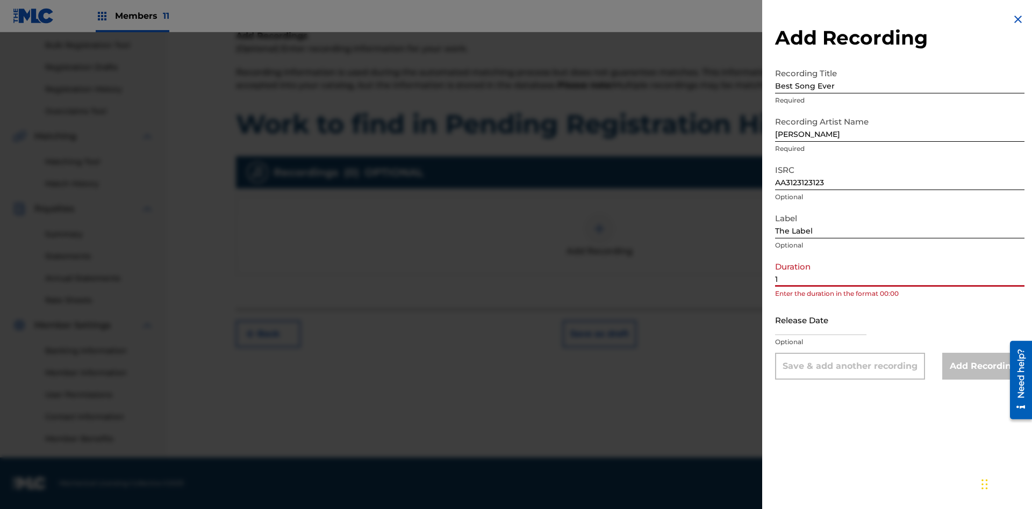
click at [899, 271] on input "1" at bounding box center [899, 271] width 249 height 31
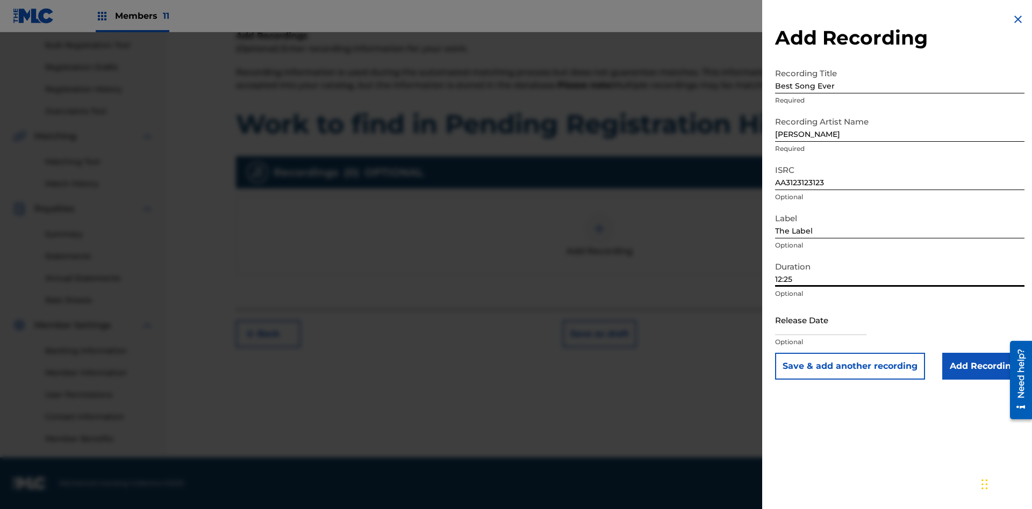
type input "12:25"
click at [829, 321] on input "text" at bounding box center [820, 320] width 91 height 31
select select "7"
select select "2025"
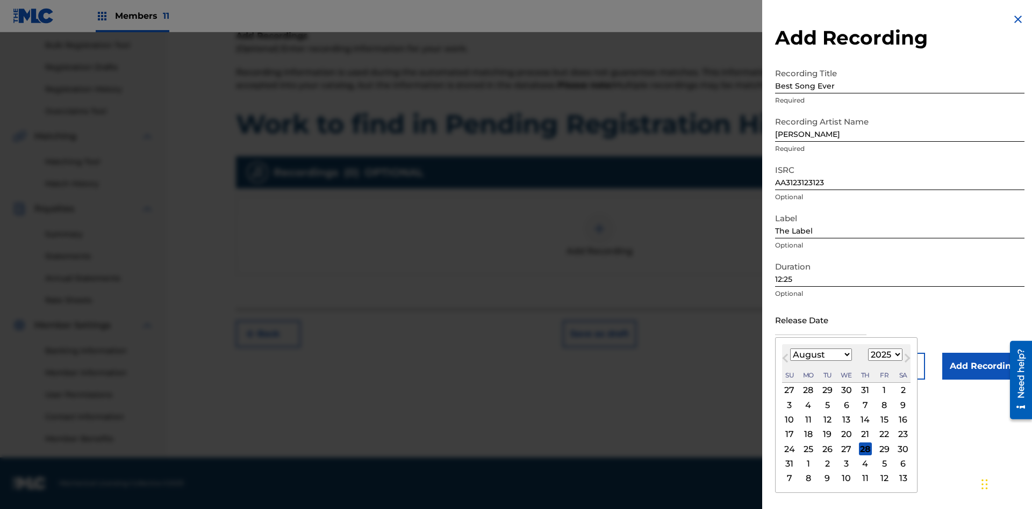
click at [820, 355] on select "January February March April May June July August September October November De…" at bounding box center [821, 355] width 62 height 12
select select "3"
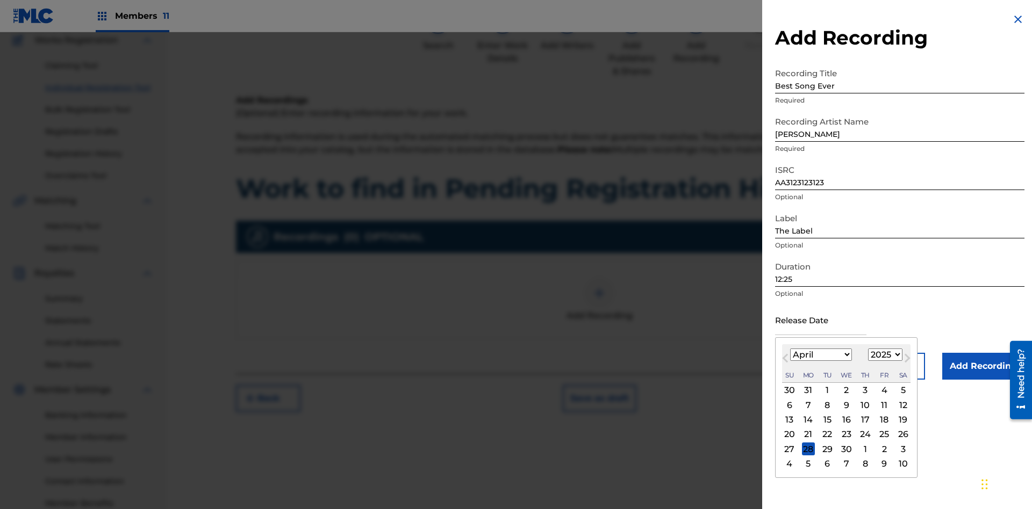
click at [883, 355] on select "1900 1901 1902 1903 1904 1905 1906 1907 1908 1909 1910 1911 1912 1913 1914 1915…" at bounding box center [885, 355] width 34 height 12
select select "2021"
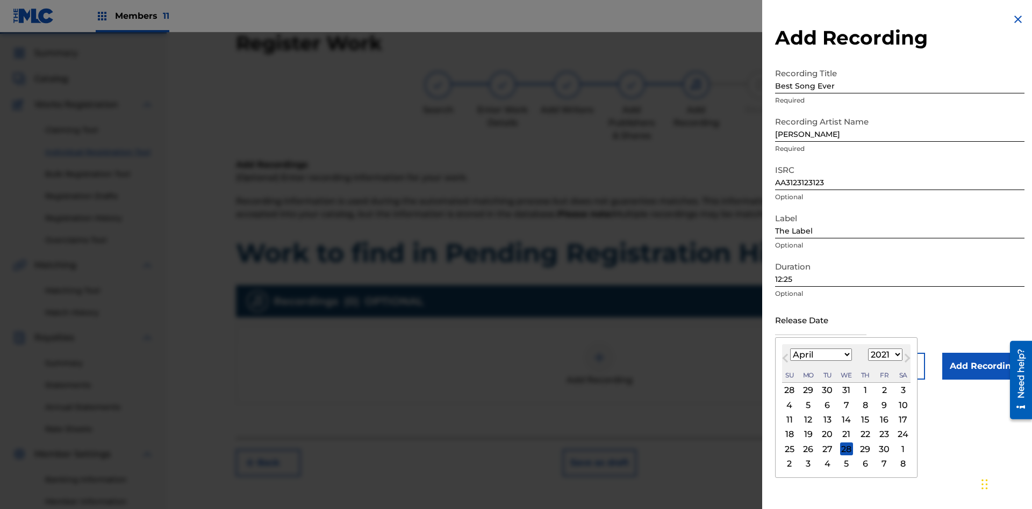
click at [883, 355] on select "1900 1901 1902 1903 1904 1905 1906 1907 1908 1909 1910 1911 1912 1913 1914 1915…" at bounding box center [885, 355] width 34 height 12
click at [863, 391] on div "1" at bounding box center [865, 390] width 13 height 13
type input "[DATE]"
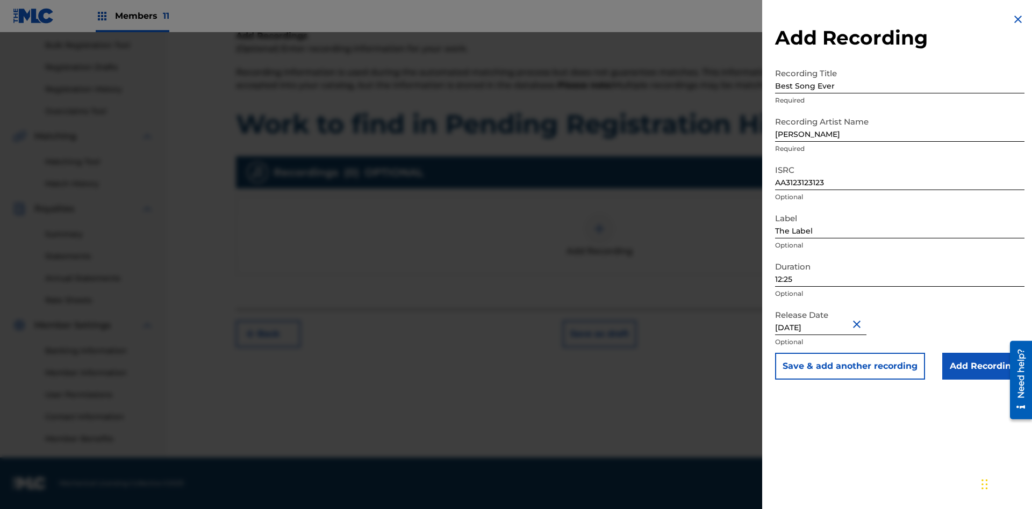
click at [983, 366] on input "Add Recording" at bounding box center [983, 366] width 82 height 27
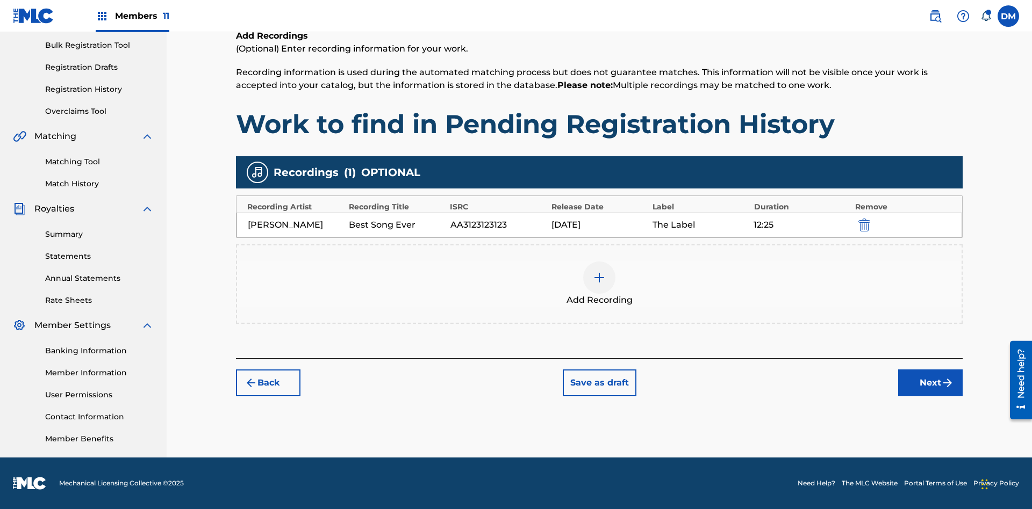
click at [930, 383] on button "Next" at bounding box center [930, 383] width 64 height 27
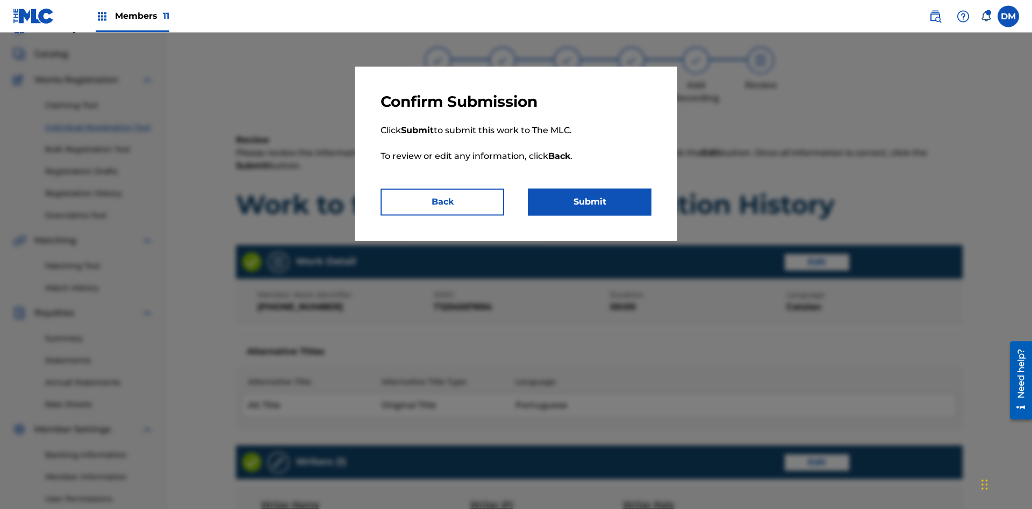
scroll to position [506, 0]
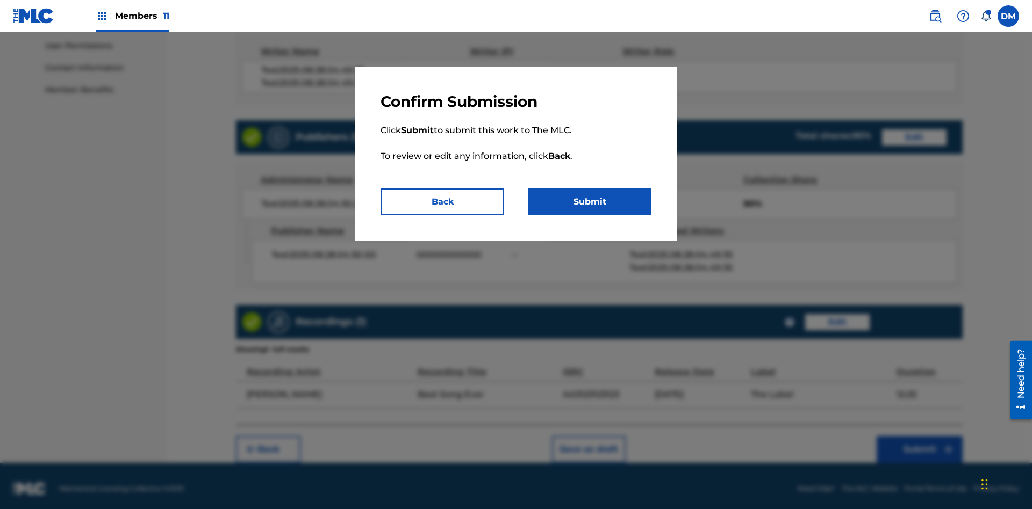
click at [589, 202] on button "Submit" at bounding box center [590, 202] width 124 height 27
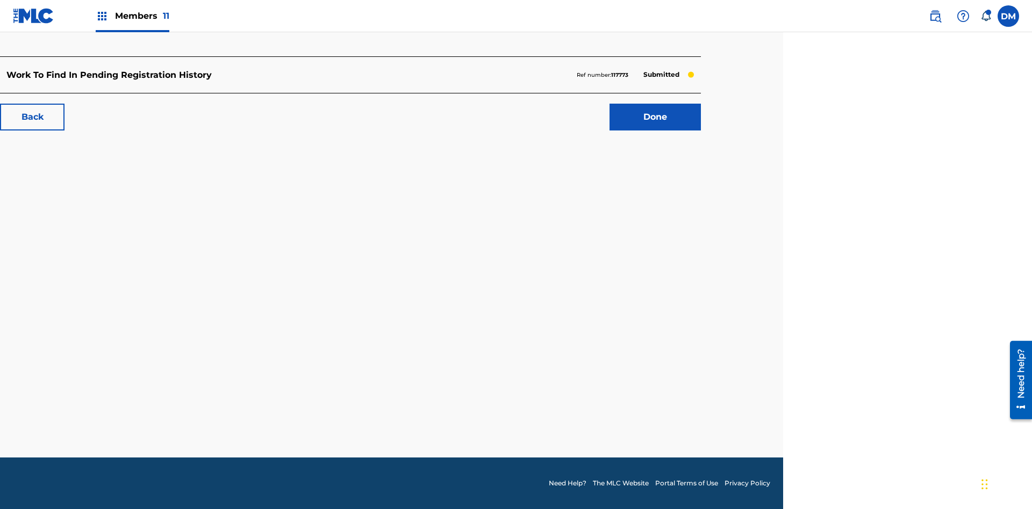
click at [655, 117] on link "Done" at bounding box center [654, 117] width 91 height 27
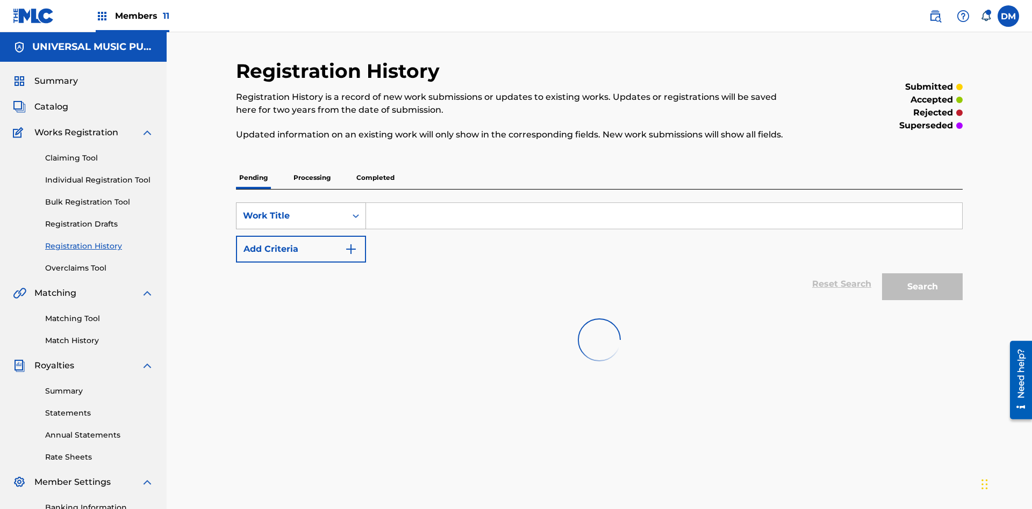
click at [291, 210] on div "Work Title" at bounding box center [291, 216] width 97 height 13
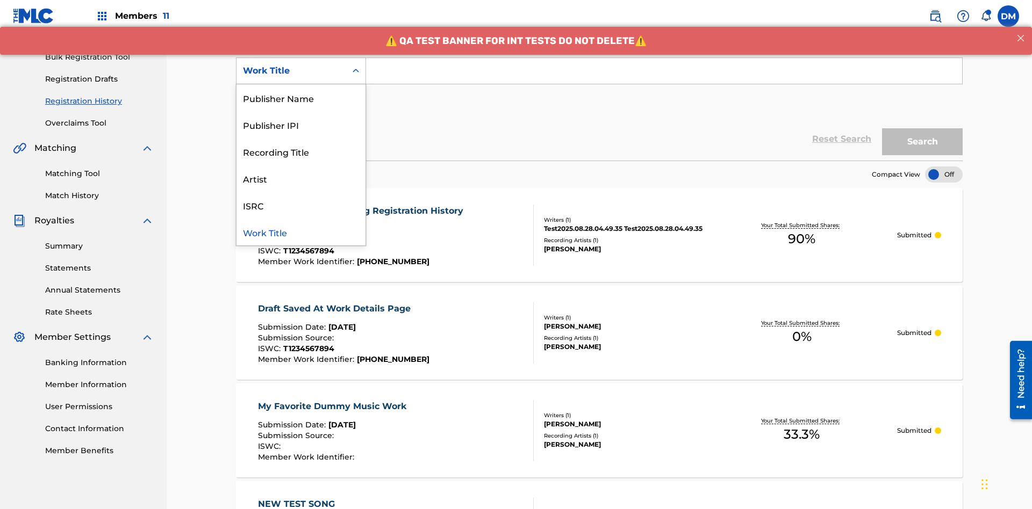
click at [301, 232] on div "Work Title" at bounding box center [300, 232] width 129 height 27
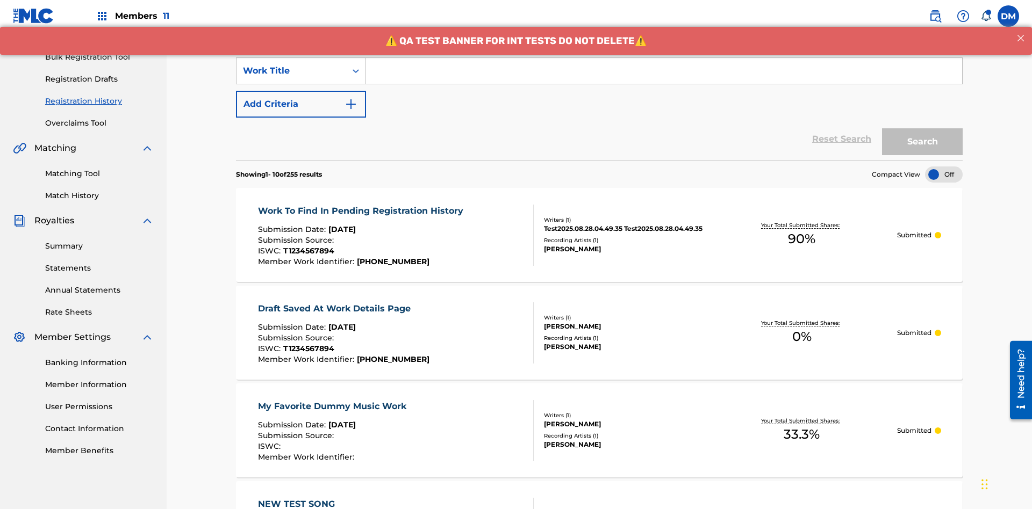
click at [301, 91] on button "Add Criteria" at bounding box center [301, 104] width 130 height 27
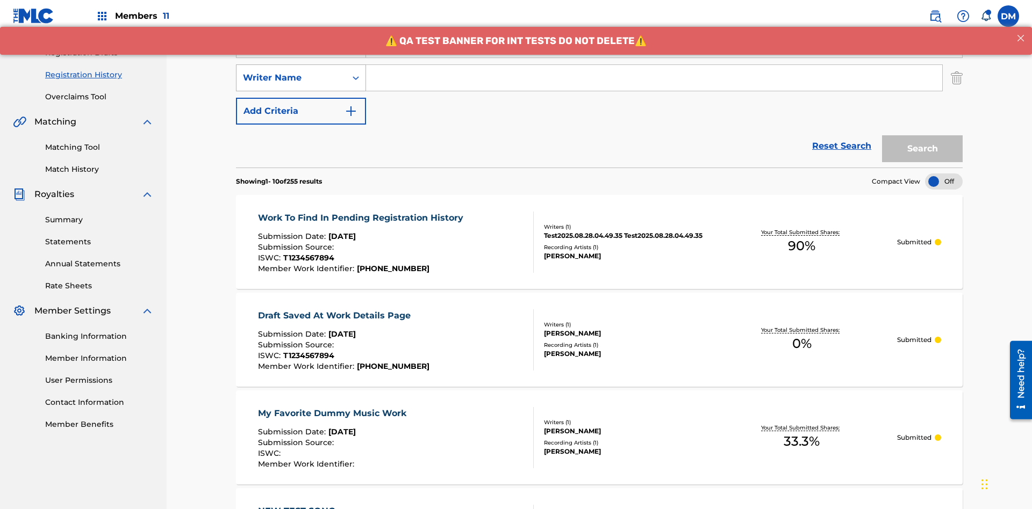
click at [291, 71] on div "Writer Name" at bounding box center [291, 77] width 97 height 13
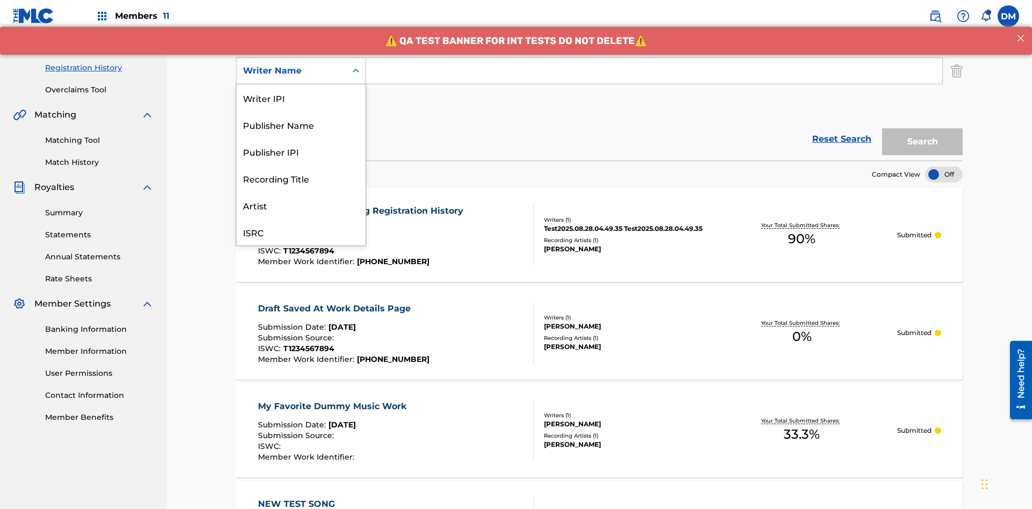
scroll to position [27, 0]
click at [301, 152] on div "Recording Title" at bounding box center [300, 151] width 129 height 27
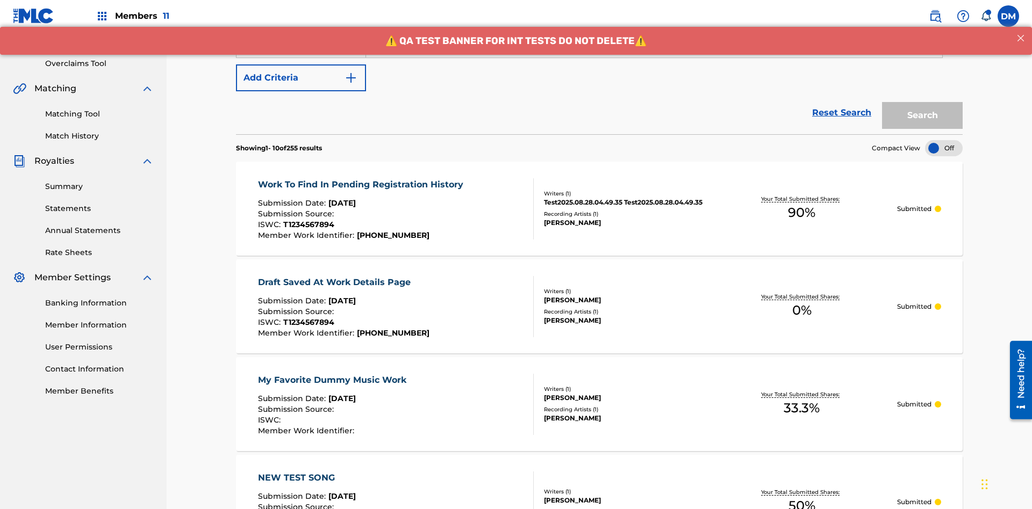
click at [301, 78] on button "Add Criteria" at bounding box center [301, 77] width 130 height 27
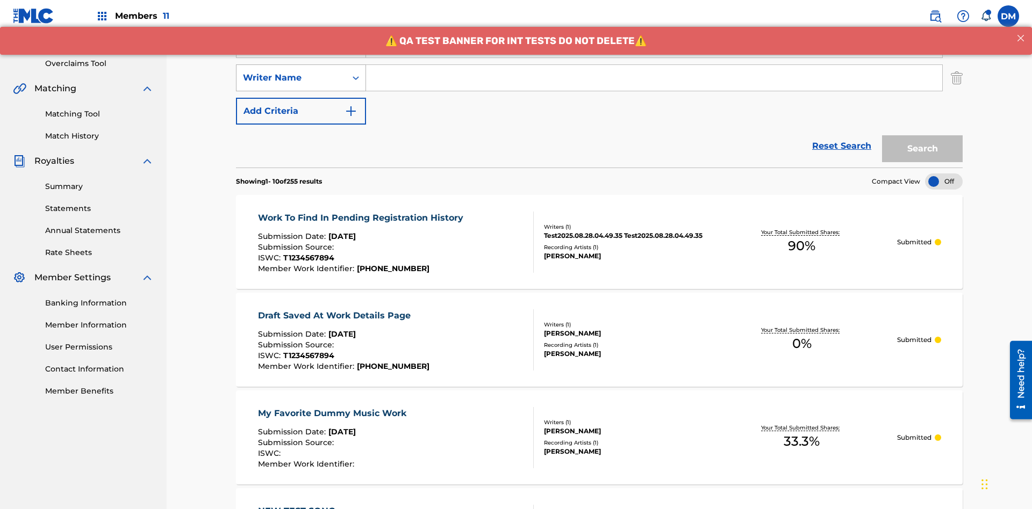
click at [291, 71] on div "Writer Name" at bounding box center [291, 77] width 97 height 13
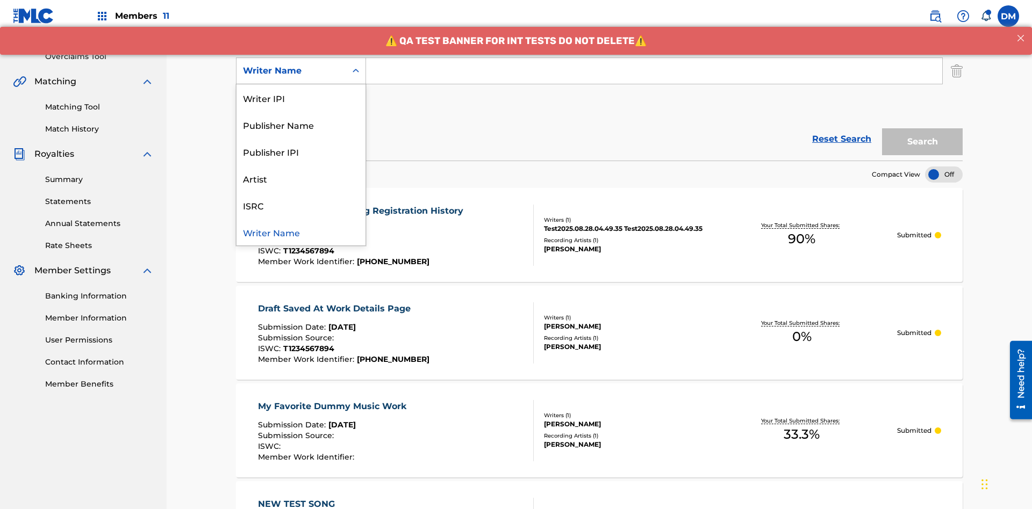
click at [301, 205] on div "ISRC" at bounding box center [300, 205] width 129 height 27
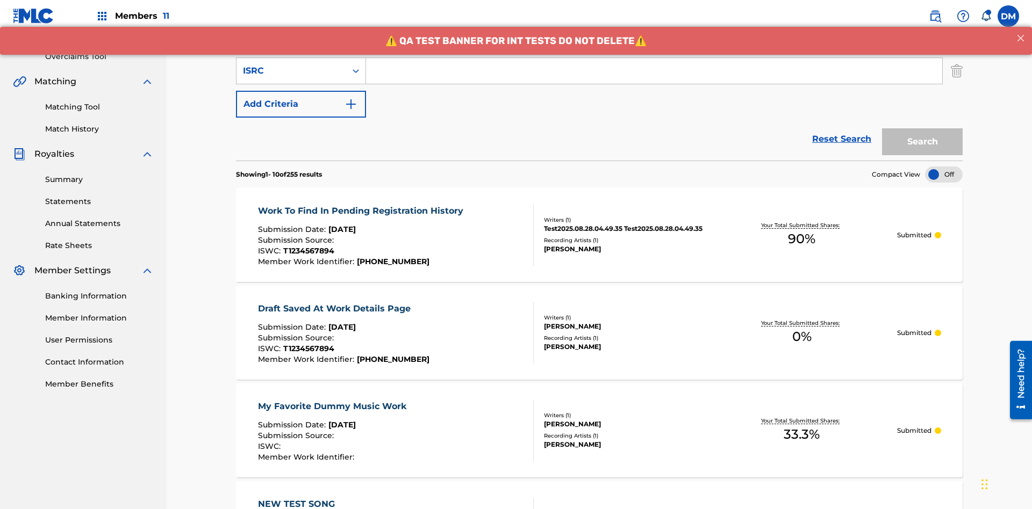
click at [301, 91] on button "Add Criteria" at bounding box center [301, 104] width 130 height 27
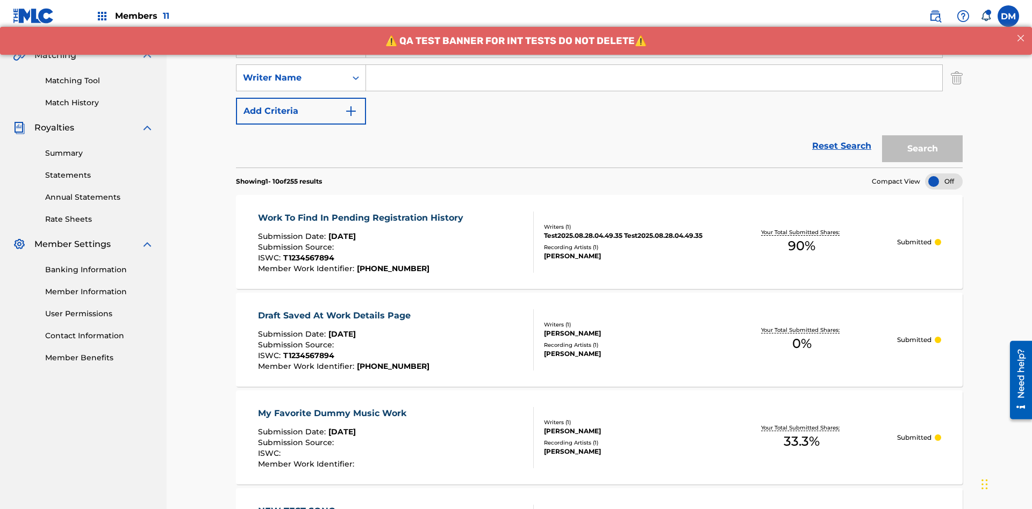
scroll to position [245, 0]
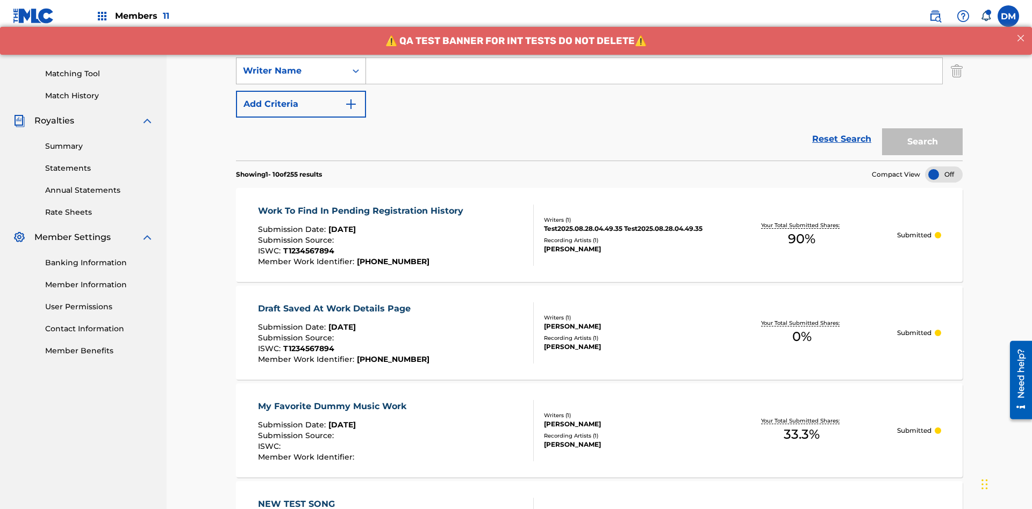
click at [291, 71] on div "Writer Name" at bounding box center [291, 70] width 97 height 13
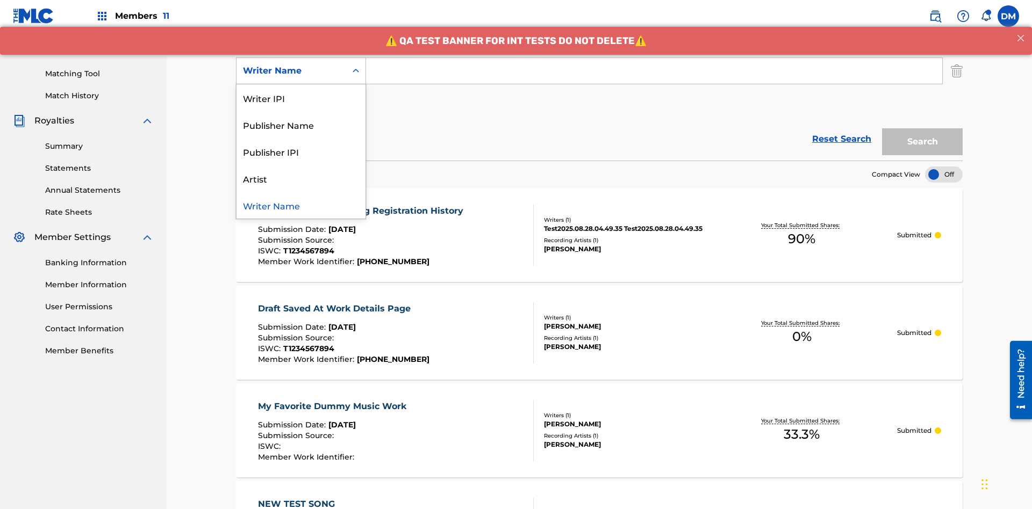
click at [301, 152] on div "Publisher IPI" at bounding box center [300, 151] width 129 height 27
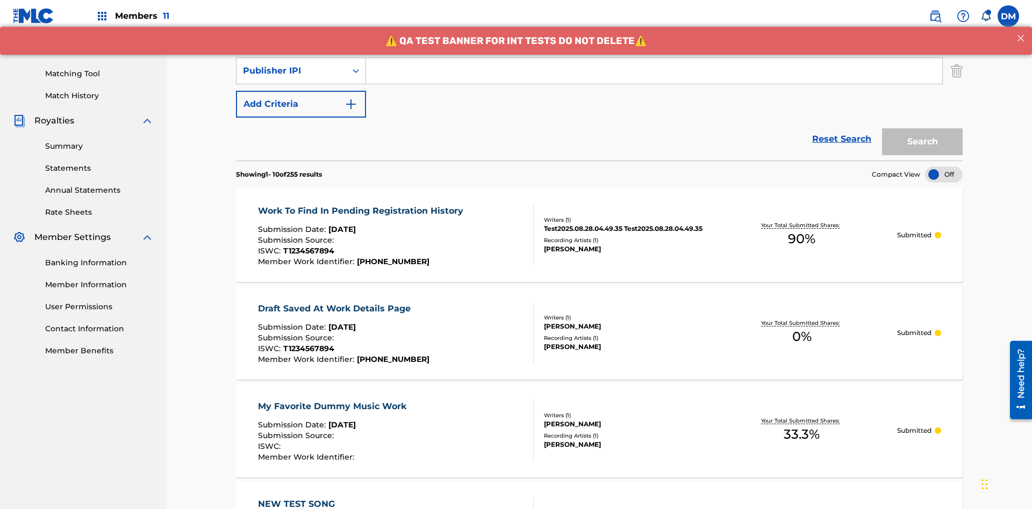
click at [301, 91] on button "Add Criteria" at bounding box center [301, 104] width 130 height 27
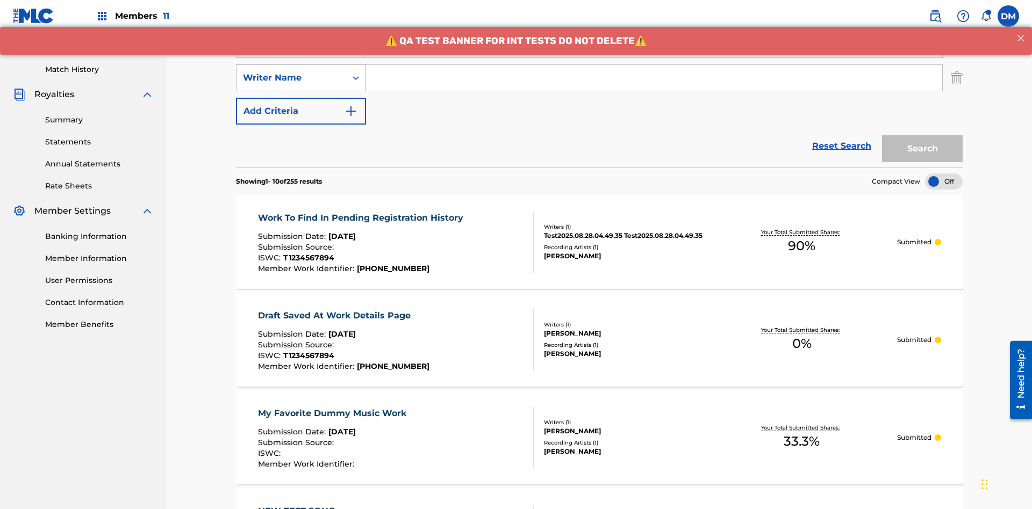
click at [291, 71] on div "Writer Name" at bounding box center [291, 77] width 97 height 13
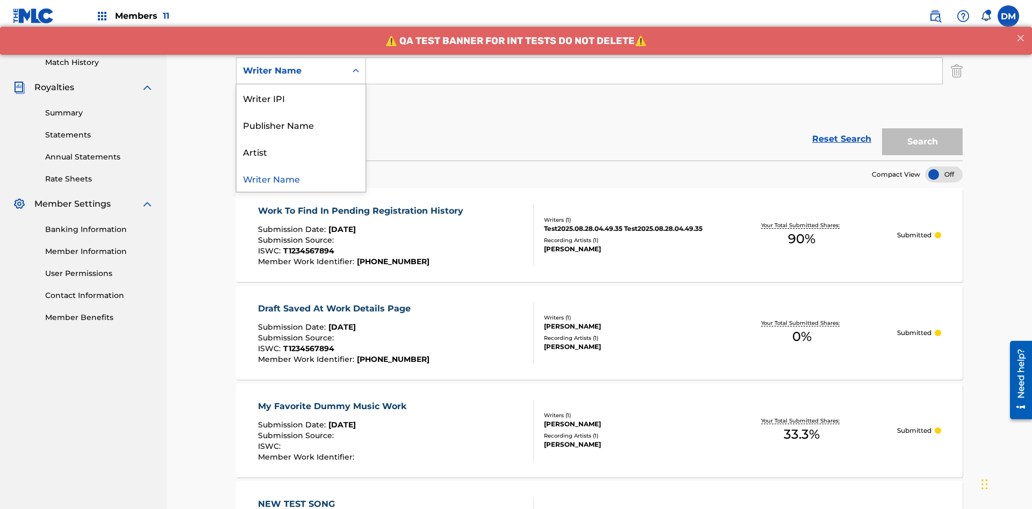
click at [301, 152] on div "Artist" at bounding box center [300, 151] width 129 height 27
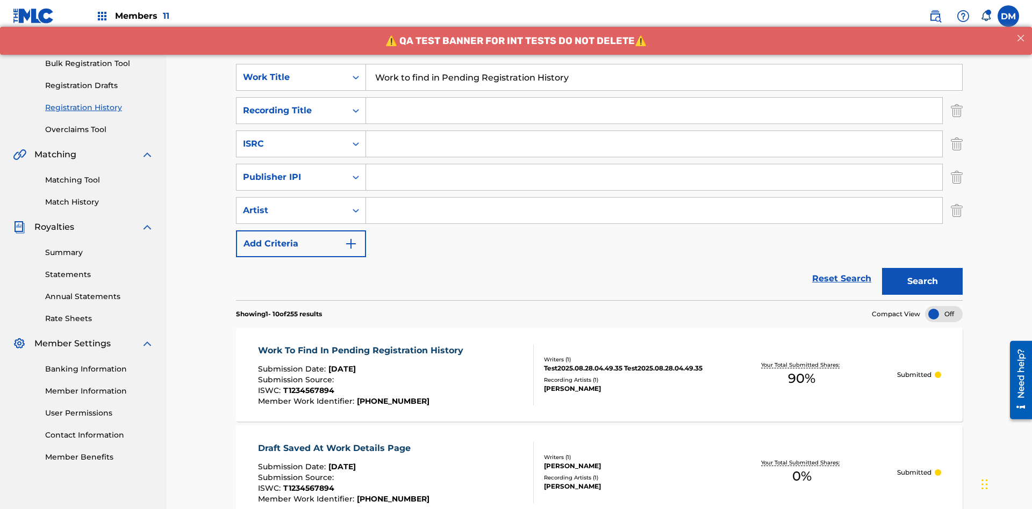
type input "Work to find in Pending Registration History"
click at [654, 98] on input "Search Form" at bounding box center [654, 111] width 576 height 26
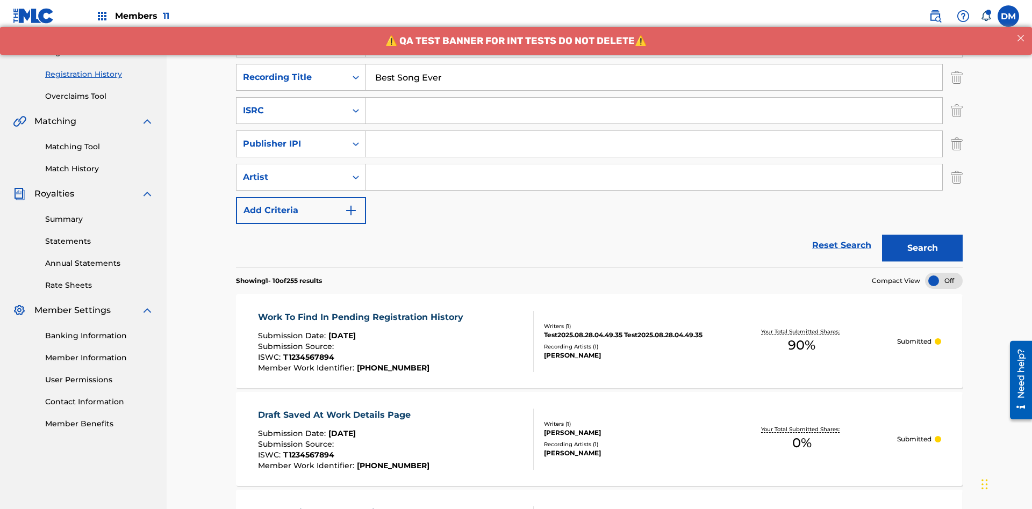
type input "Best Song Ever"
click at [654, 98] on input "Search Form" at bounding box center [654, 111] width 576 height 26
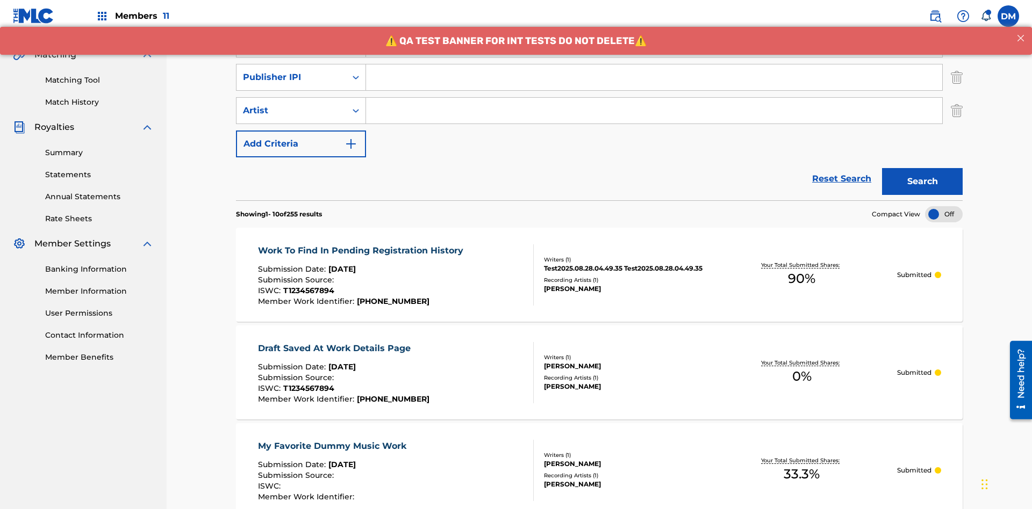
type input "AA3123123123"
click at [654, 77] on input "Search Form" at bounding box center [654, 77] width 576 height 26
type input "00000000000"
click at [654, 98] on input "Search Form" at bounding box center [654, 111] width 576 height 26
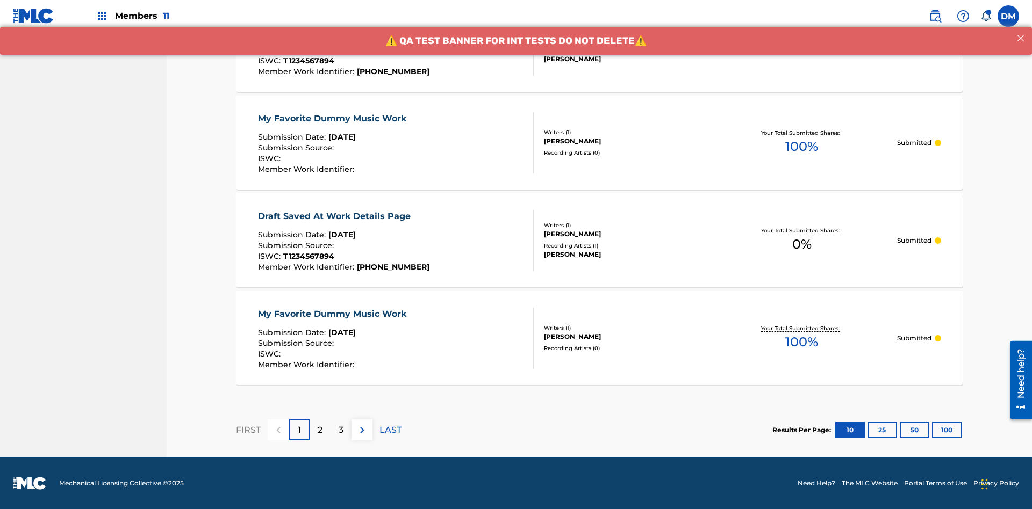
type input "[PERSON_NAME]"
click at [932, 430] on button "100" at bounding box center [947, 430] width 30 height 16
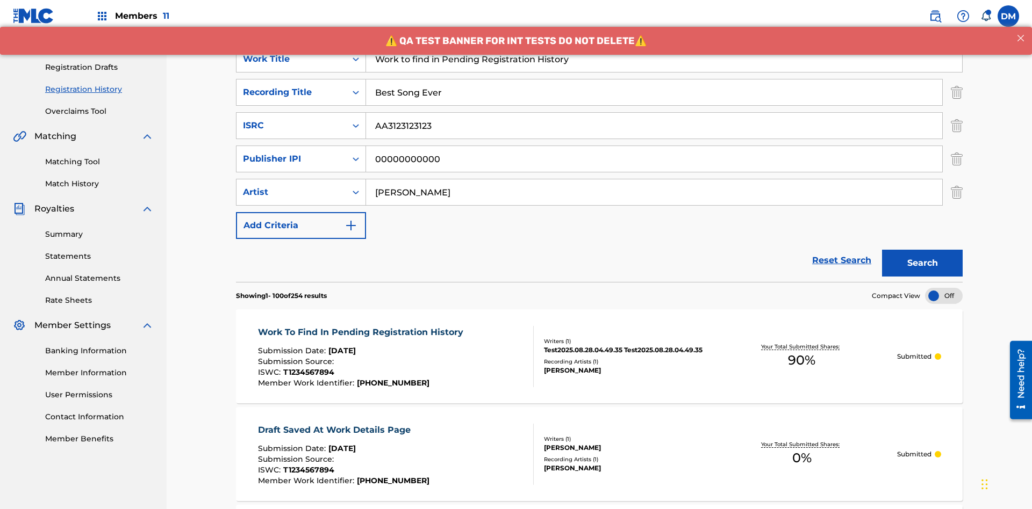
click at [922, 250] on button "Search" at bounding box center [922, 263] width 81 height 27
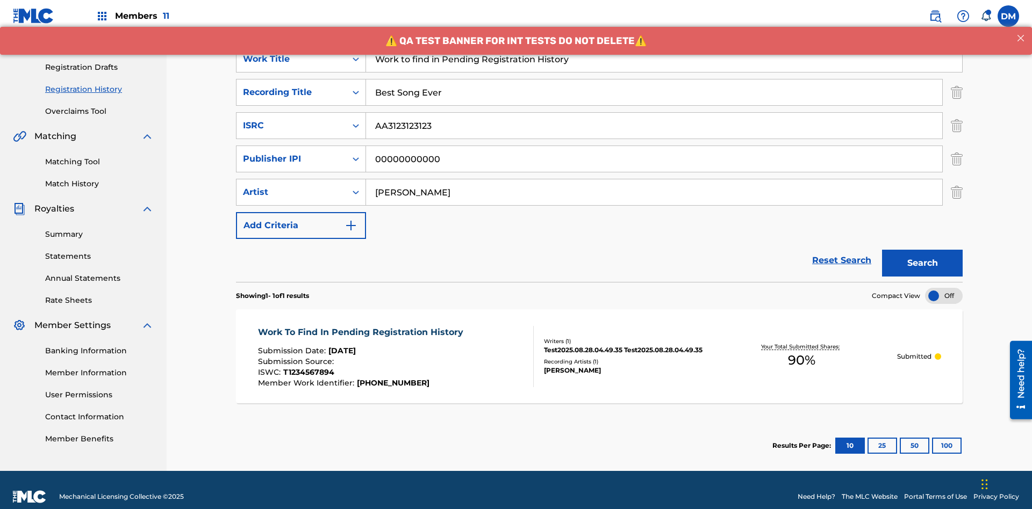
scroll to position [170, 0]
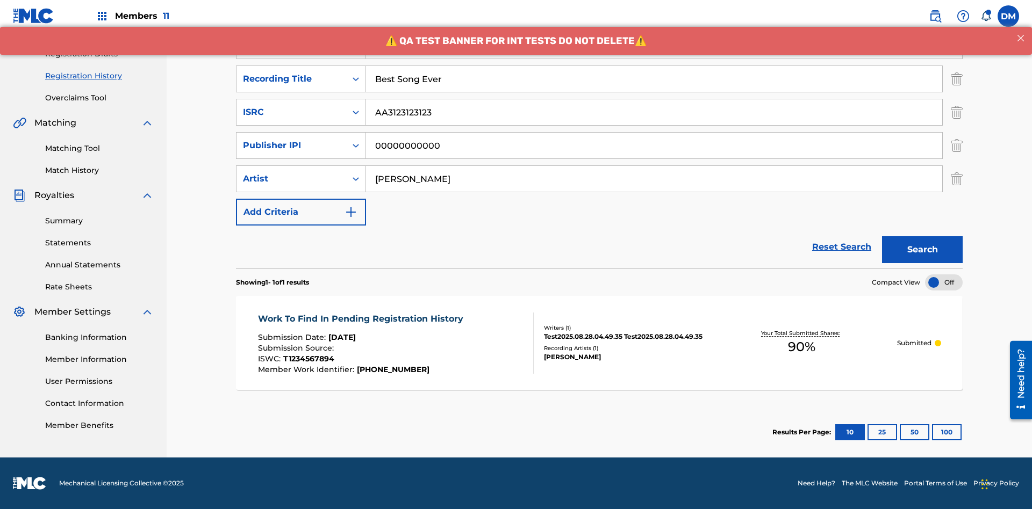
click at [801, 347] on span "90 %" at bounding box center [801, 346] width 27 height 19
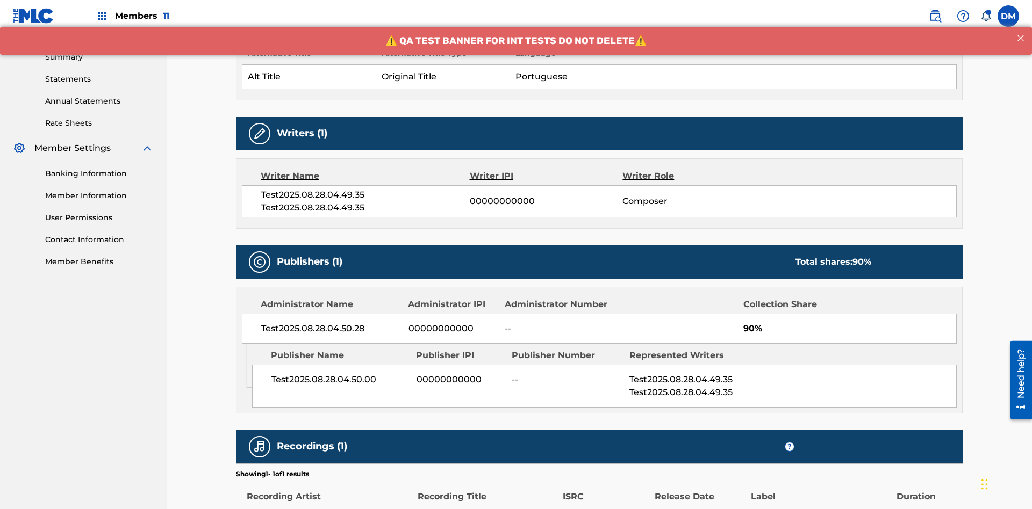
scroll to position [448, 0]
